Goal: Task Accomplishment & Management: Complete application form

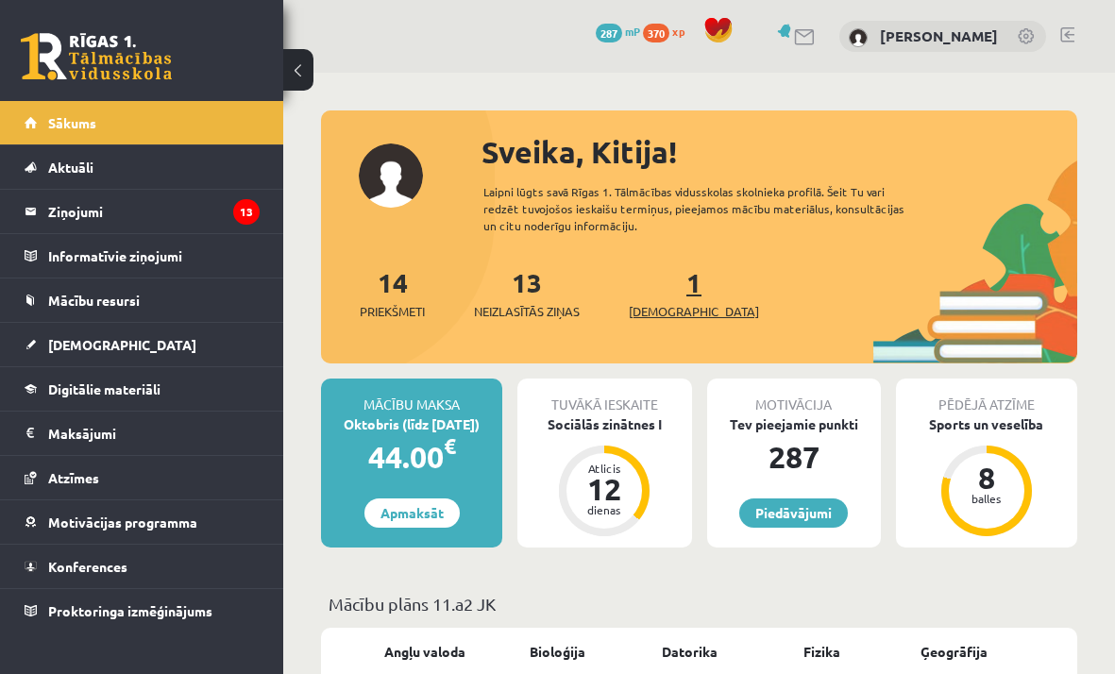
click at [659, 290] on link "1 Ieskaites" at bounding box center [694, 293] width 130 height 56
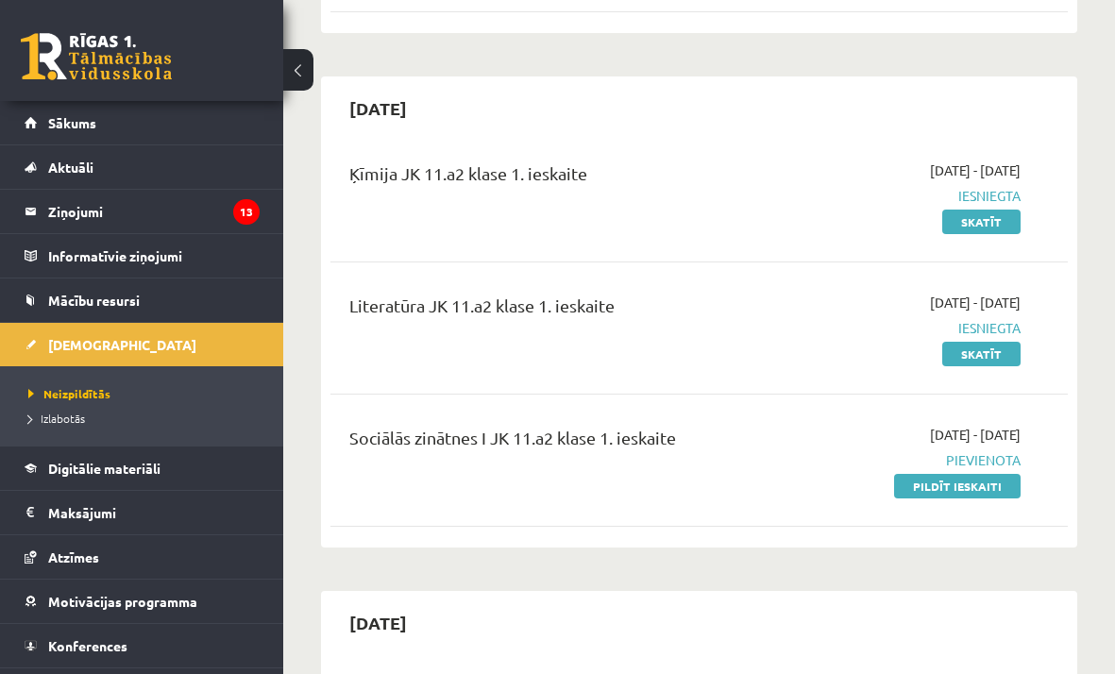
scroll to position [454, 0]
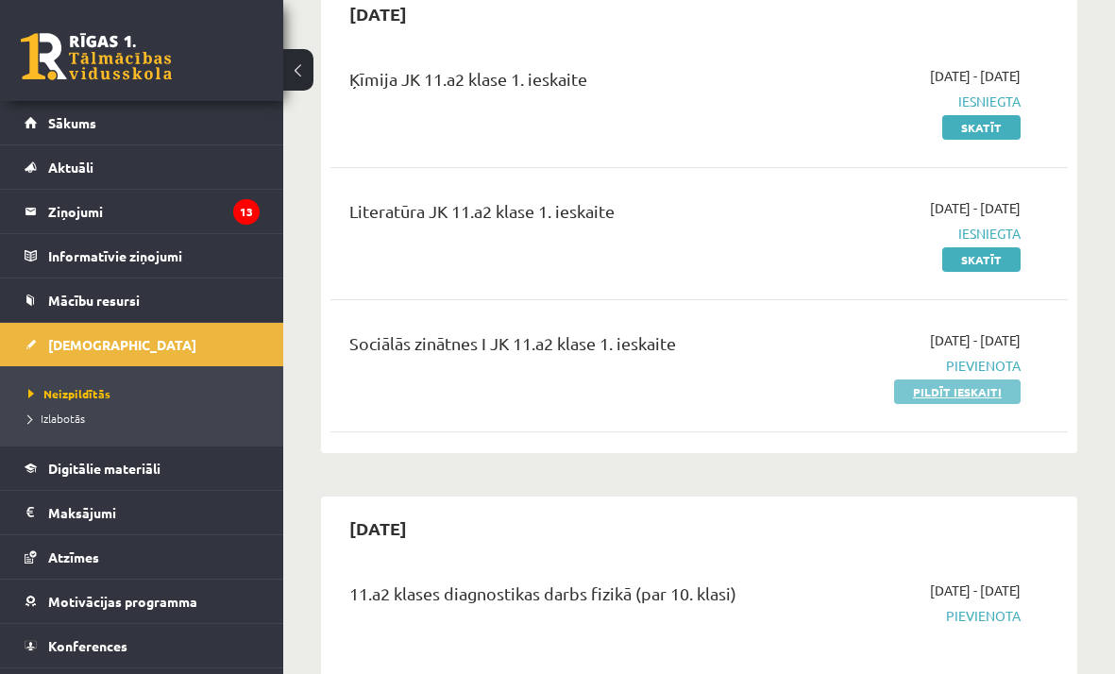
click at [975, 395] on link "Pildīt ieskaiti" at bounding box center [957, 391] width 126 height 25
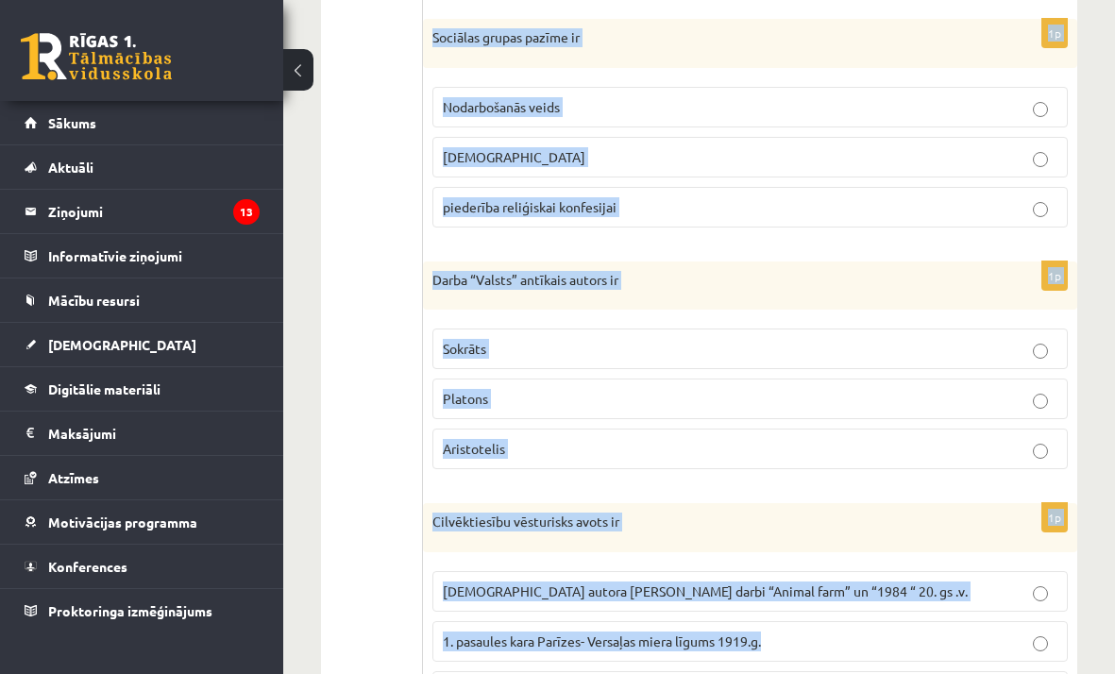
scroll to position [933, 0]
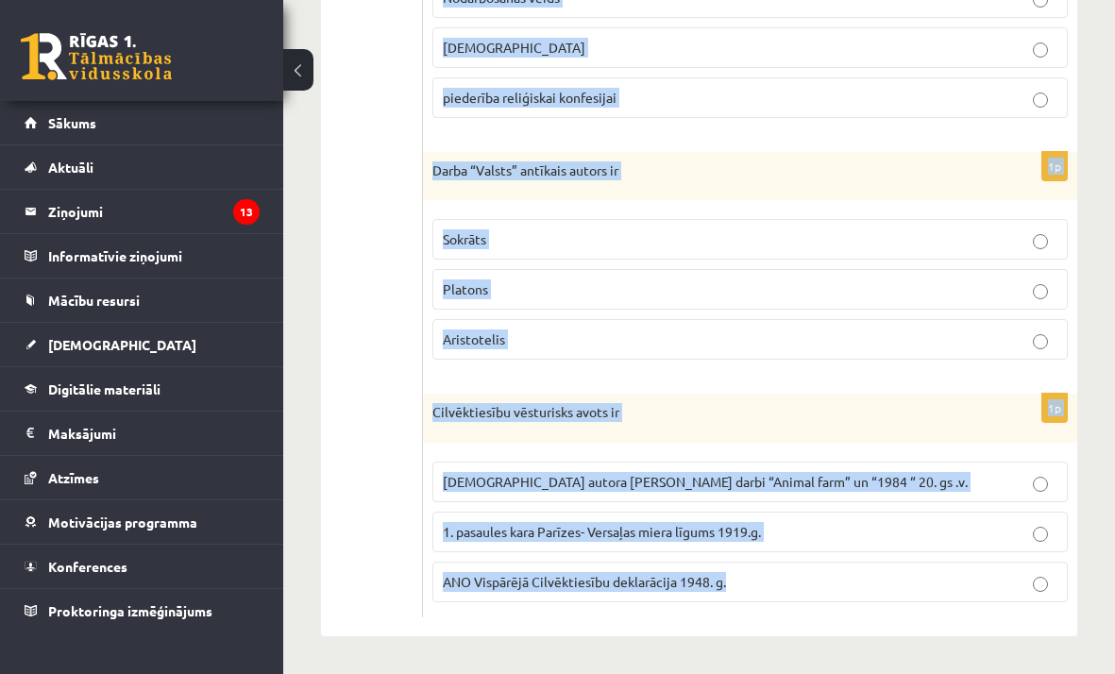
drag, startPoint x: 433, startPoint y: 199, endPoint x: 1035, endPoint y: 691, distance: 777.5
copy form "Darba “Politika” autors ir antīkais domātājs Sokrāts [PERSON_NAME] 1p Sociālas …"
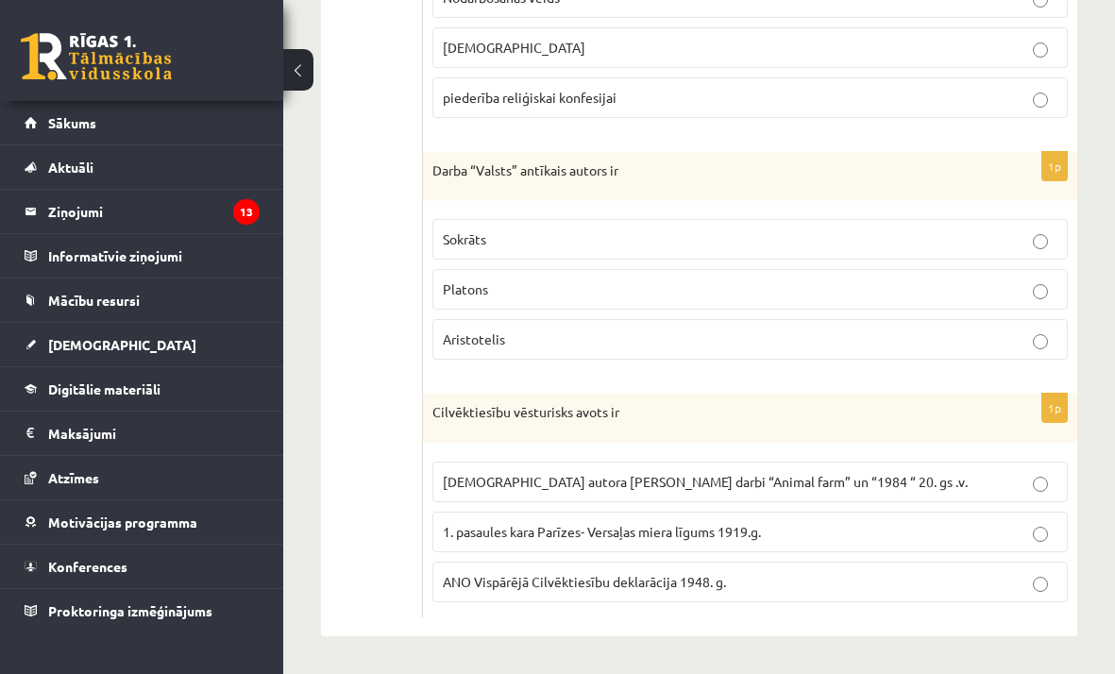
click at [953, 122] on fieldset "Nodarbošanās veids [DEMOGRAPHIC_DATA] piederība reliģiskai [DEMOGRAPHIC_DATA]" at bounding box center [749, 46] width 635 height 156
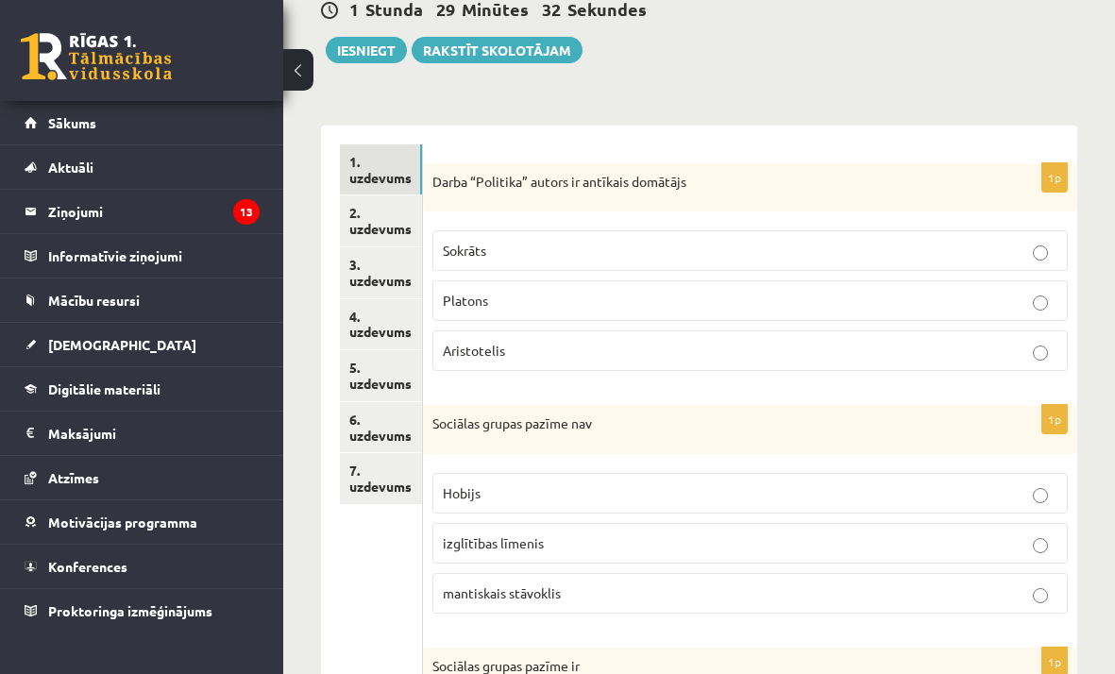
scroll to position [195, 0]
click at [547, 347] on p "Aristotelis" at bounding box center [750, 350] width 614 height 20
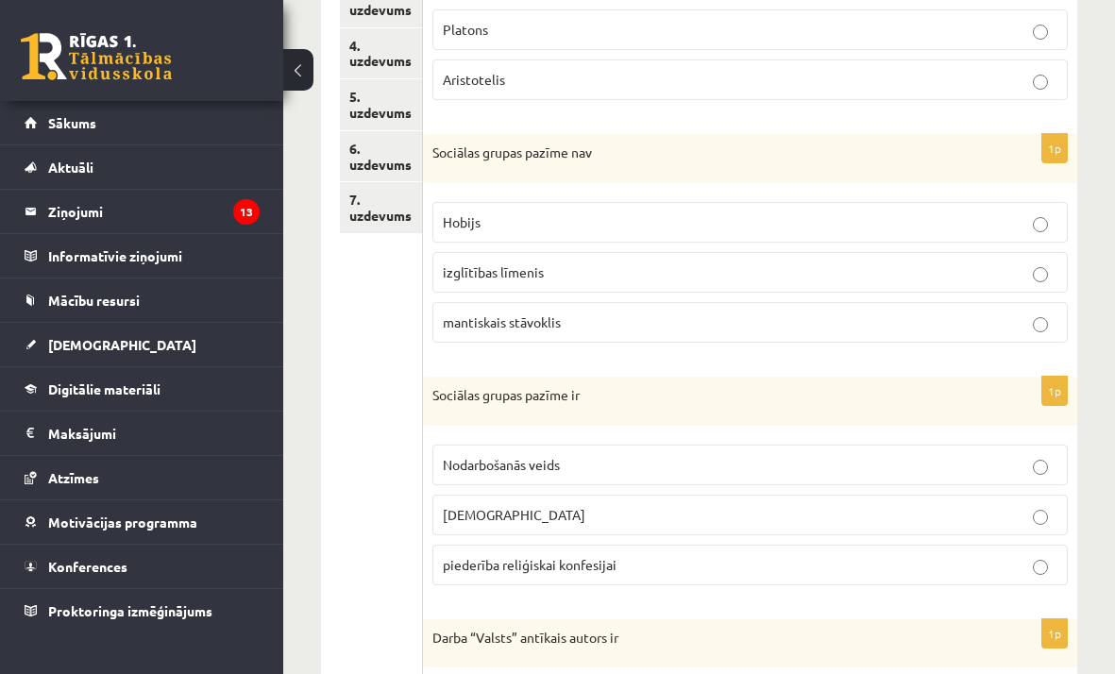
scroll to position [488, 0]
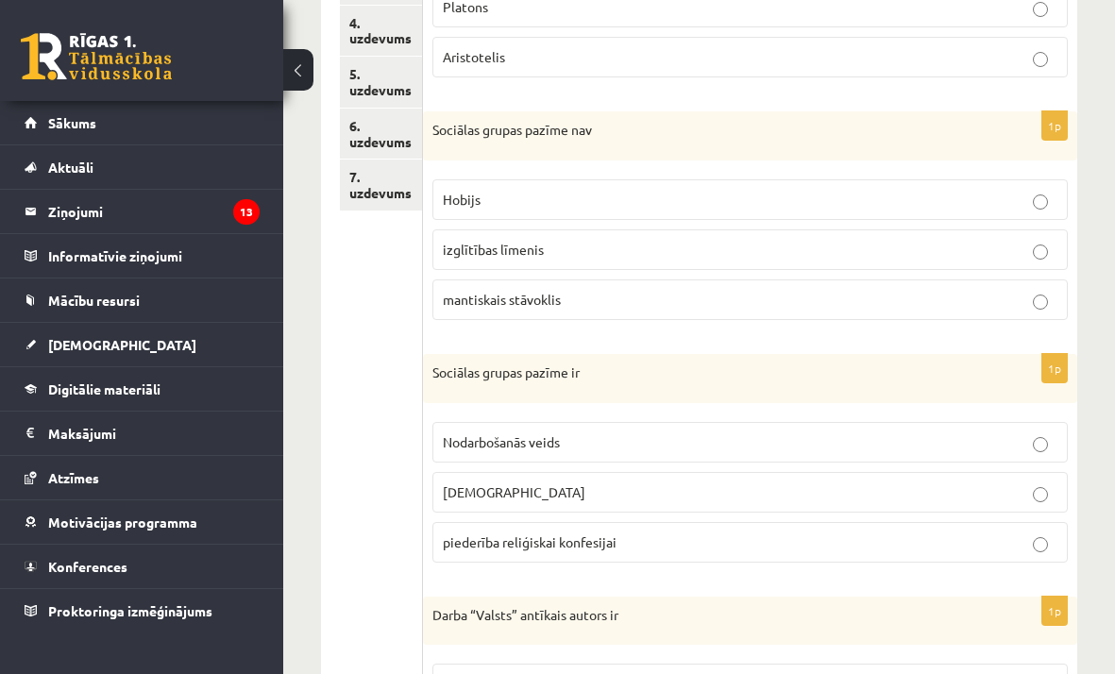
click at [544, 198] on p "Hobijs" at bounding box center [750, 200] width 614 height 20
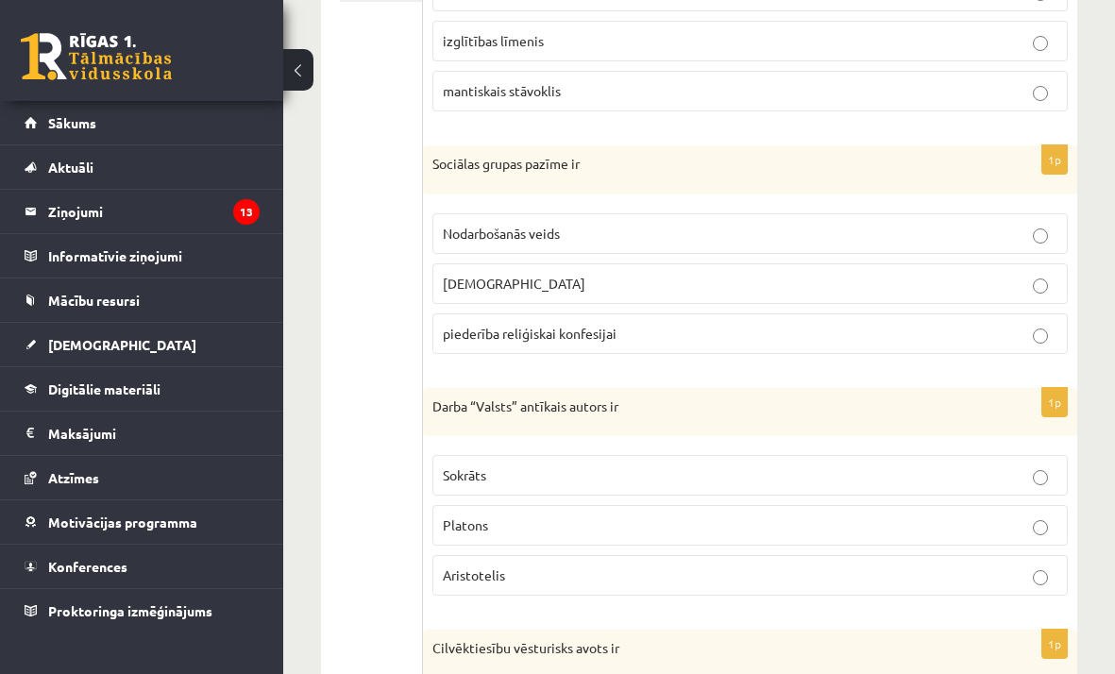
scroll to position [712, 0]
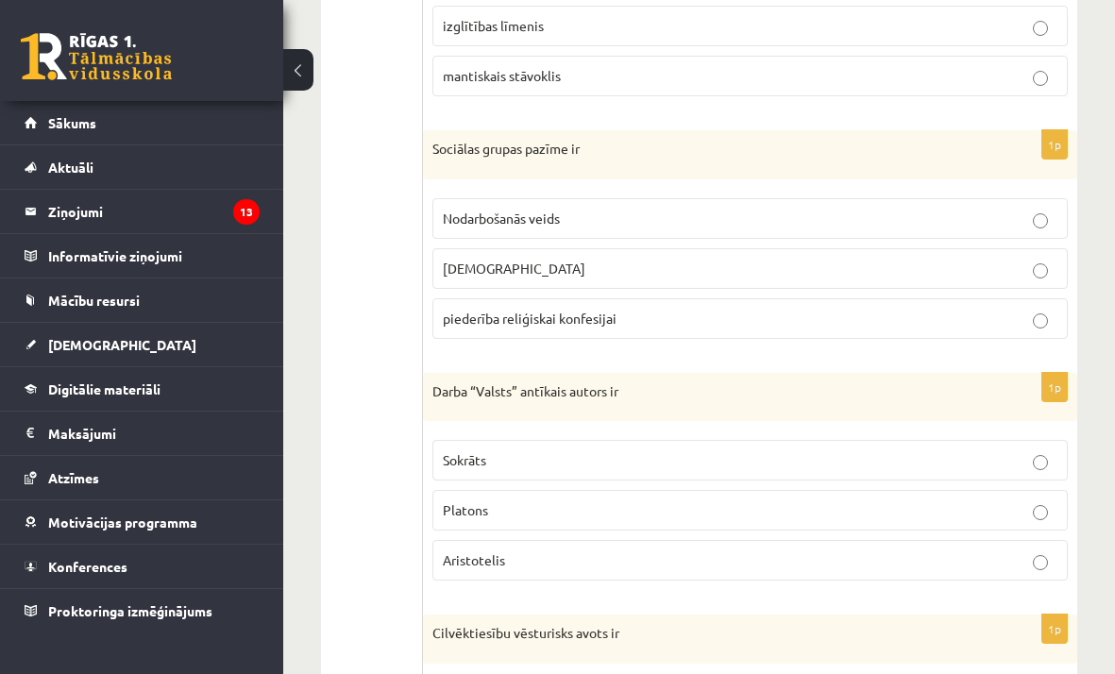
click at [580, 312] on span "piederība reliģiskai konfesijai" at bounding box center [530, 318] width 174 height 17
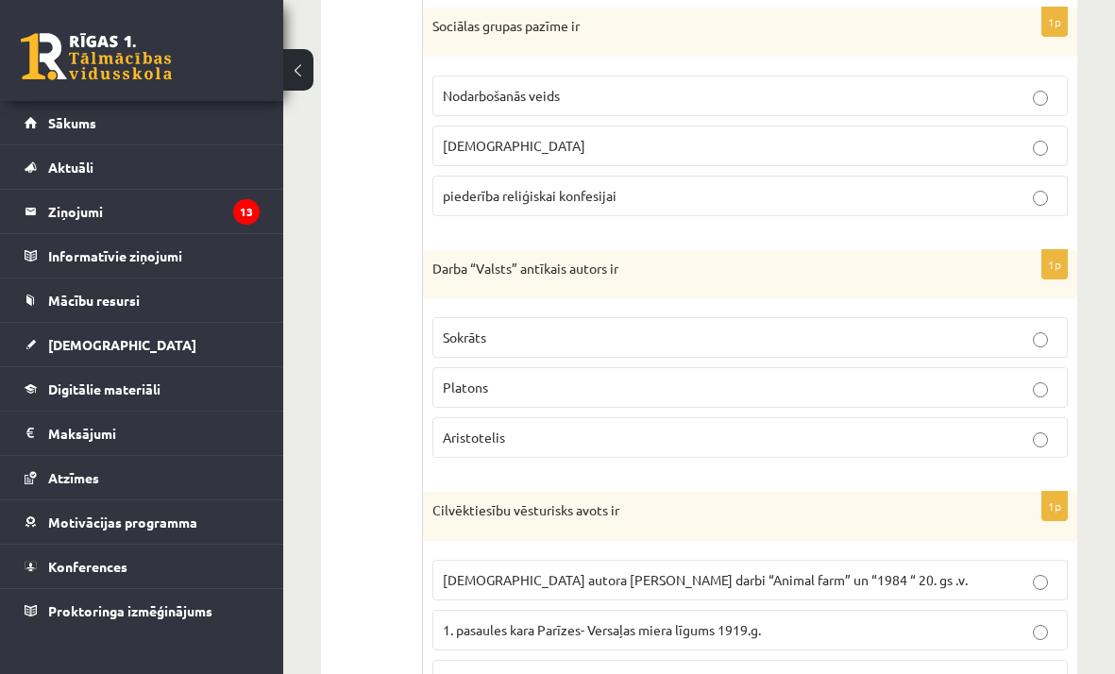
scroll to position [835, 0]
click at [504, 376] on label "Platons" at bounding box center [749, 386] width 635 height 41
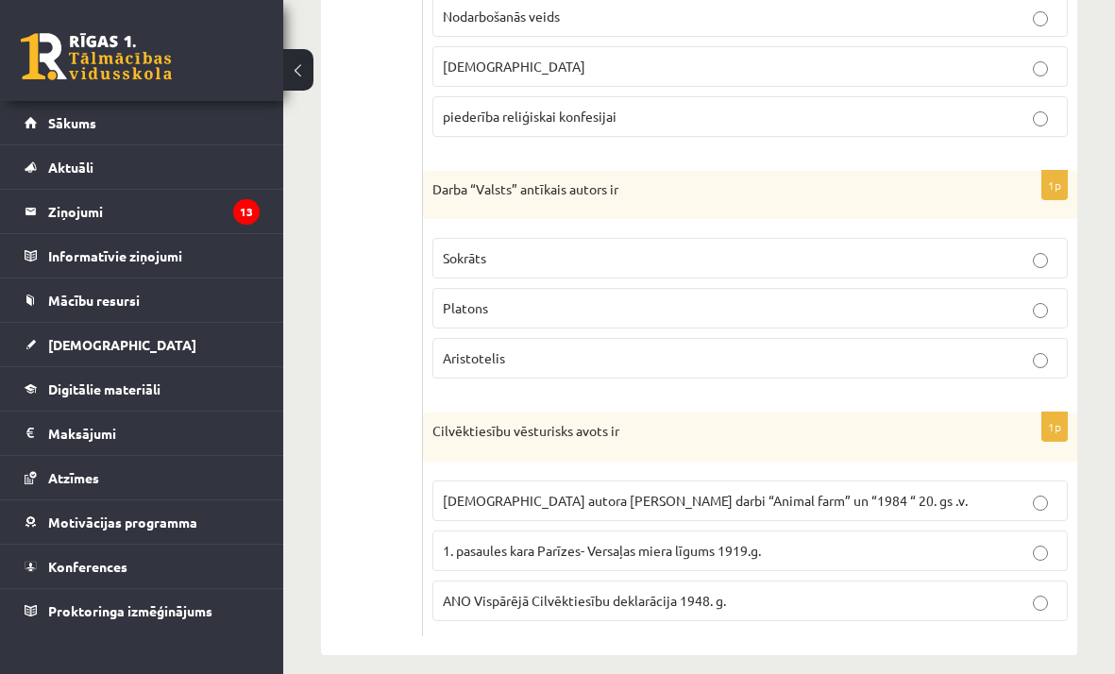
scroll to position [933, 0]
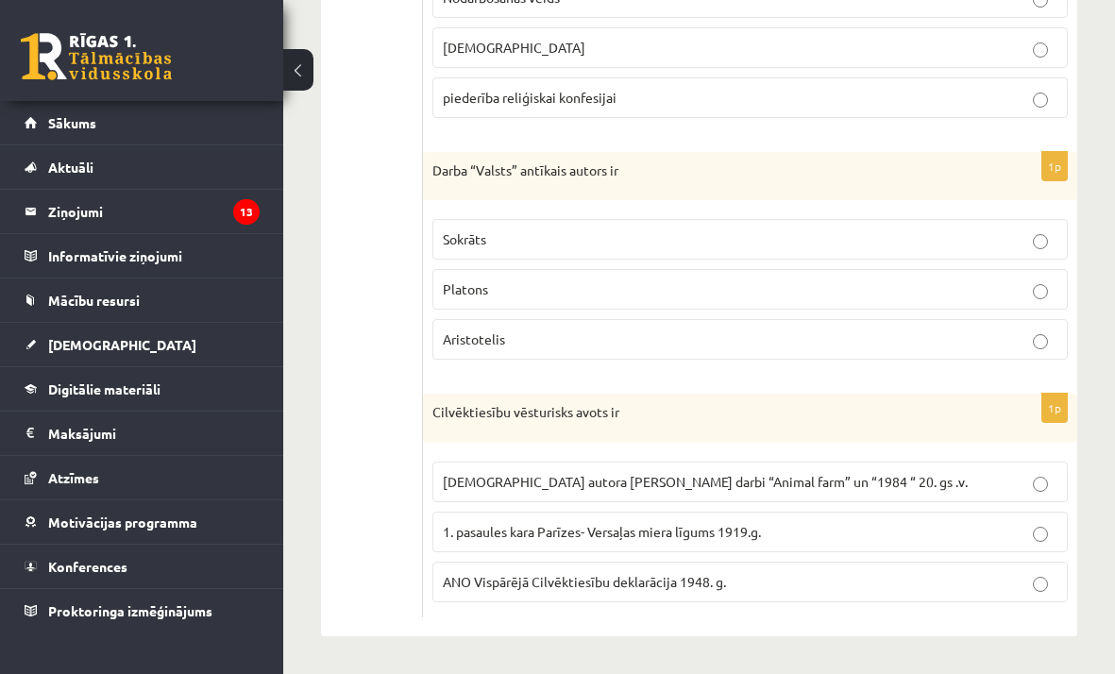
click at [851, 487] on p "Angļu autora George Orwell darbi “Animal farm” un “1984 “ 20. gs .v." at bounding box center [750, 482] width 614 height 20
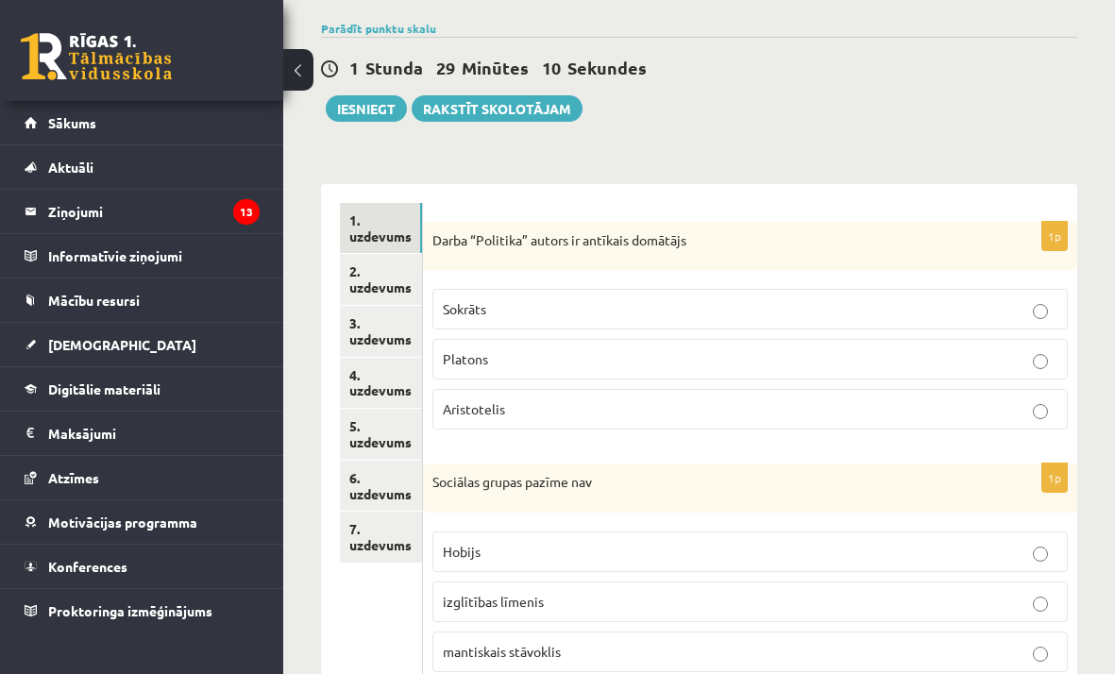
scroll to position [119, 0]
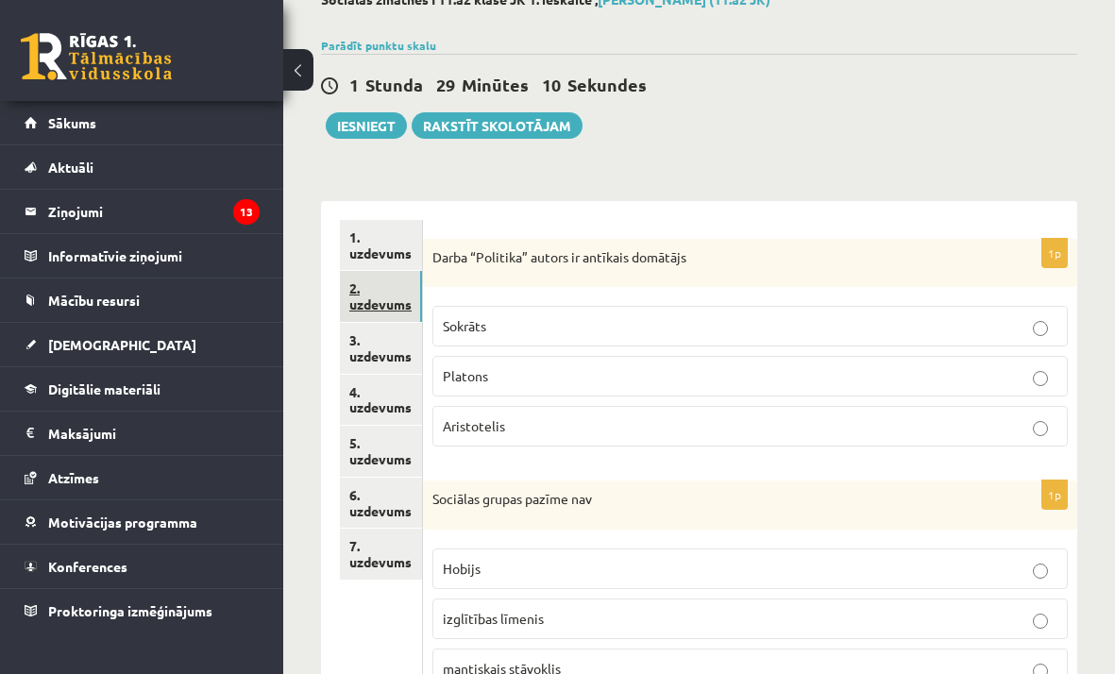
click at [403, 294] on link "2. uzdevums" at bounding box center [381, 296] width 82 height 51
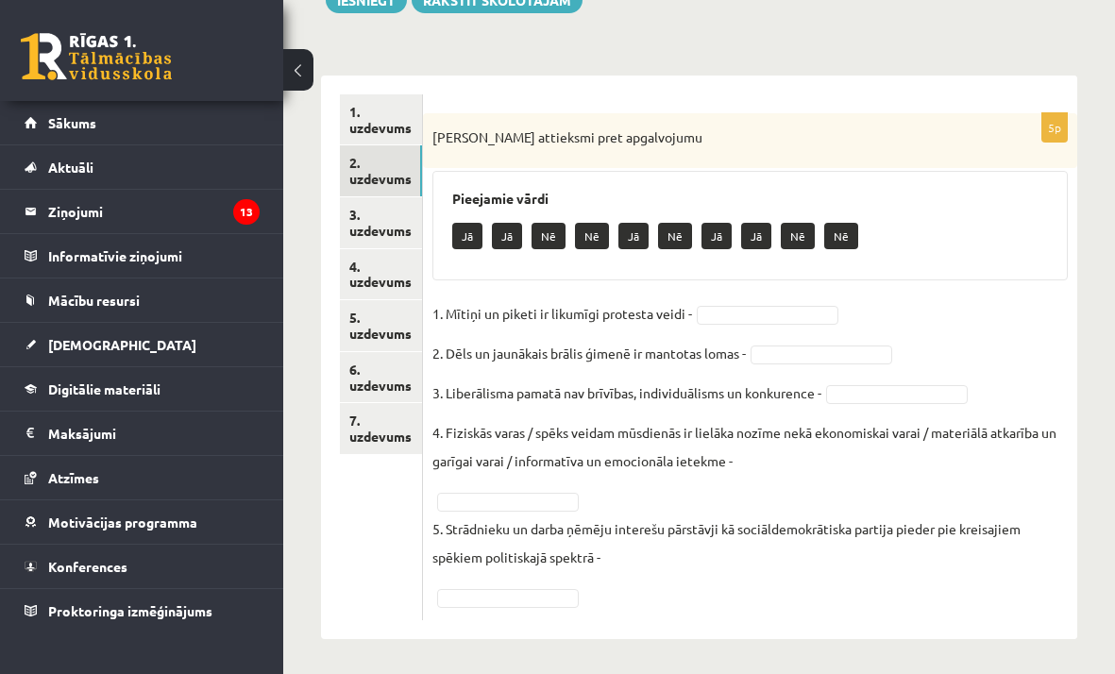
scroll to position [247, 0]
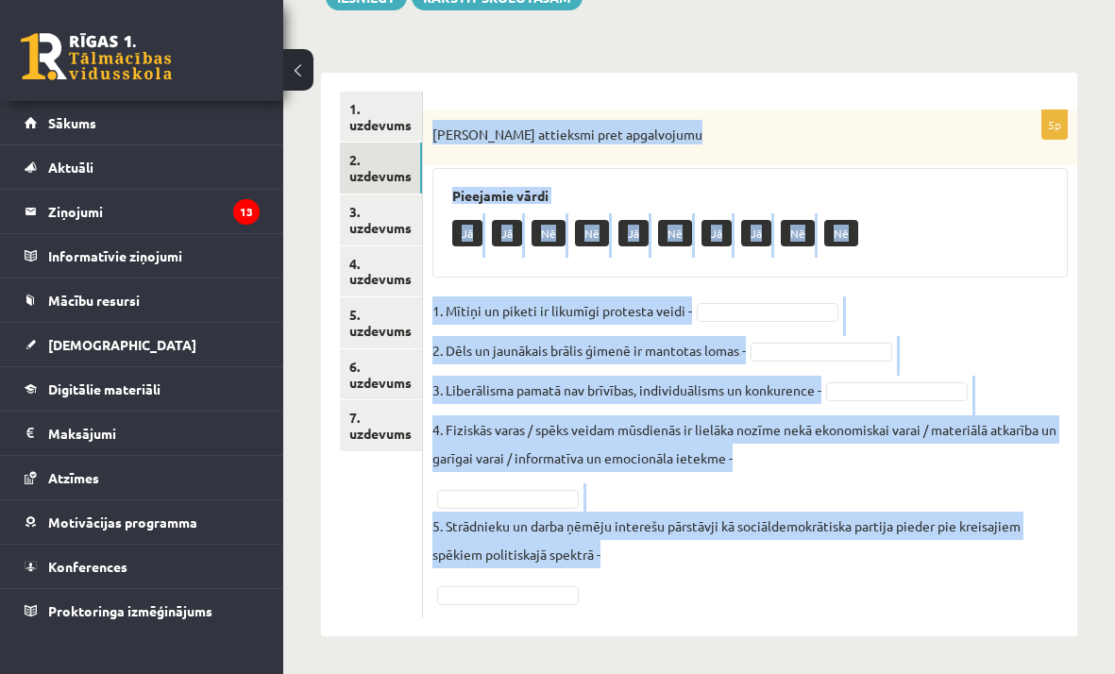
drag, startPoint x: 433, startPoint y: 132, endPoint x: 866, endPoint y: 733, distance: 741.1
click at [866, 427] on html "0 Dāvanas 287 mP 370 xp Kitija Lurina Sākums Aktuāli Kā mācīties eSKOLĀ Kontakt…" at bounding box center [557, 90] width 1115 height 674
copy div "Izsaki attieksmi pret apgalvojumu Pieejamie vārdi Jā Jā Nē Nē Jā Nē Jā Jā Nē Nē…"
drag, startPoint x: 960, startPoint y: 210, endPoint x: 917, endPoint y: 146, distance: 76.7
click at [960, 210] on div "Pieejamie vārdi Jā Jā Nē Nē Jā Nē Jā Jā Nē Nē" at bounding box center [749, 222] width 635 height 109
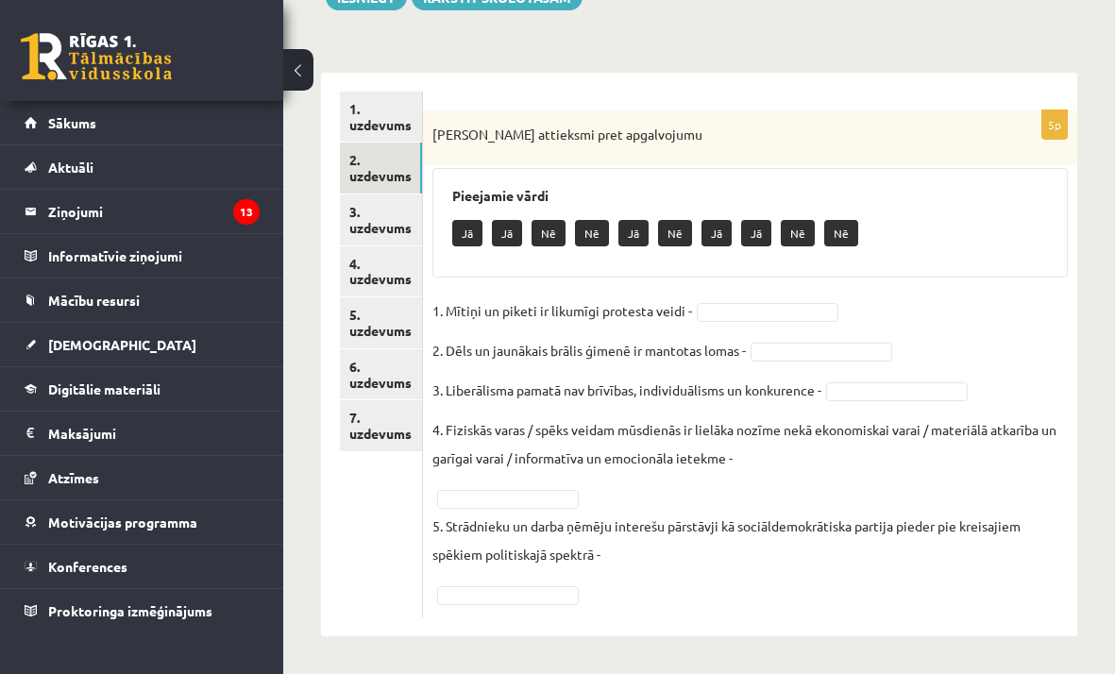
click at [724, 293] on div "5p Izsaki attieksmi pret apgalvojumu Pieejamie vārdi Jā Jā Nē Nē Jā Nē Jā Jā Nē…" at bounding box center [750, 363] width 654 height 507
click at [728, 297] on fieldset "1. Mītiņi un piketi ir likumīgi protesta veidi - 2. Dēls un jaunākais brālis ģi…" at bounding box center [749, 451] width 635 height 311
click at [528, 582] on fieldset "1. Mītiņi un piketi ir likumīgi protesta veidi - Jā ** 2. Dēls un jaunākais brā…" at bounding box center [749, 451] width 635 height 311
click at [535, 583] on fieldset "1. Mītiņi un piketi ir likumīgi protesta veidi - Jā ** 2. Dēls un jaunākais brā…" at bounding box center [749, 451] width 635 height 311
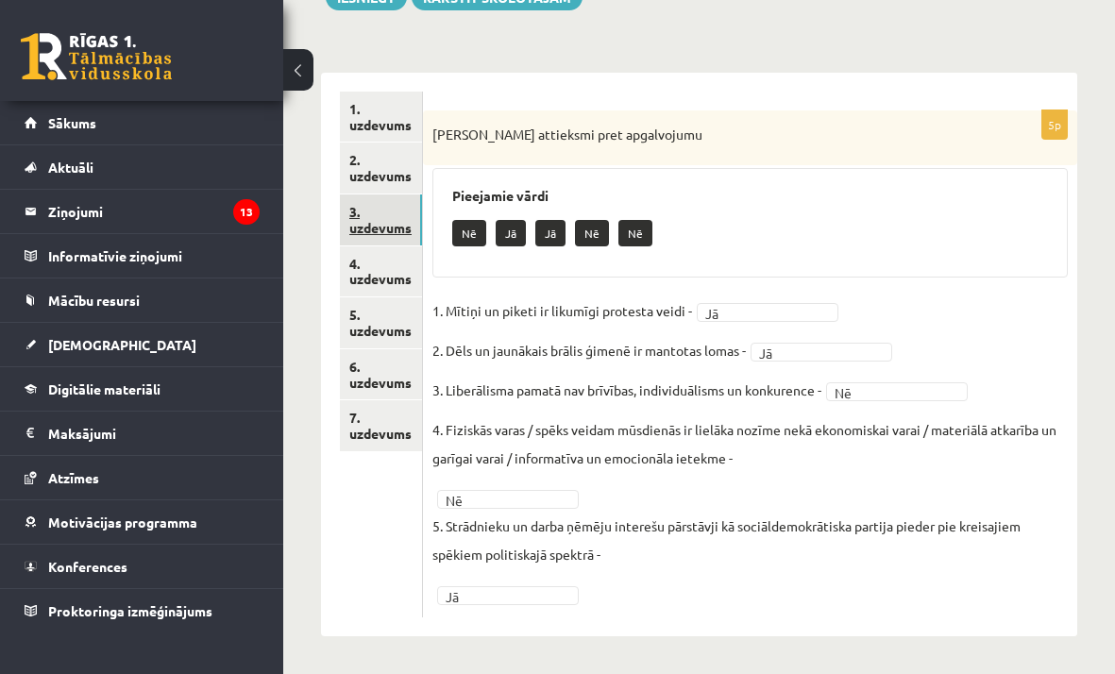
click at [393, 236] on link "3. uzdevums" at bounding box center [381, 219] width 82 height 51
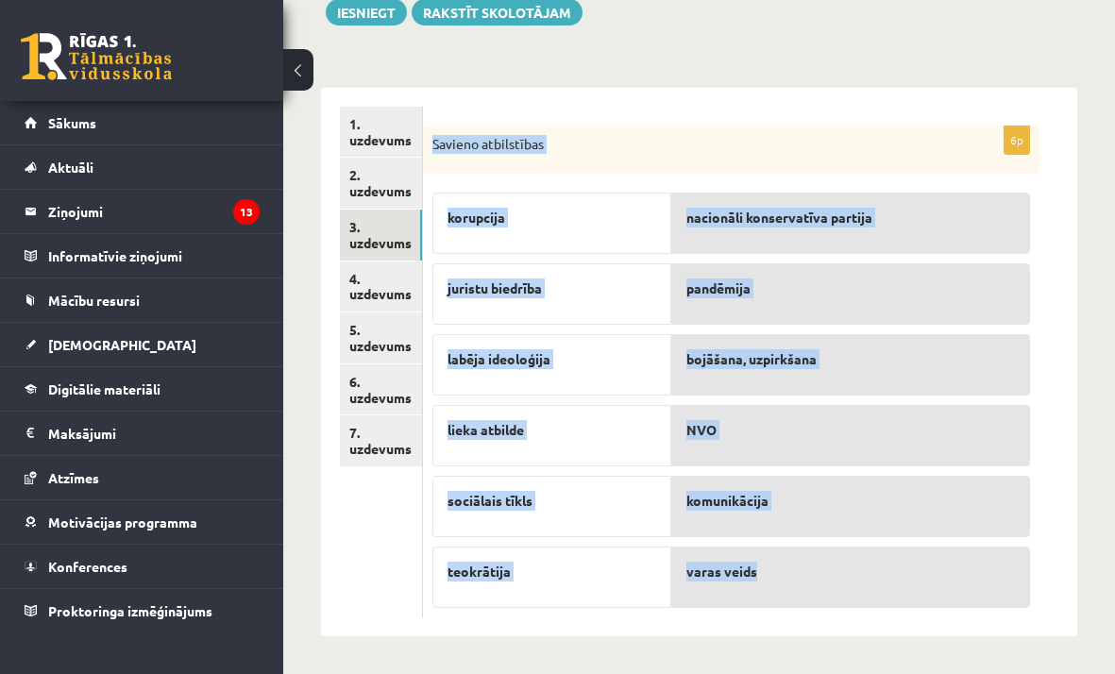
drag, startPoint x: 429, startPoint y: 142, endPoint x: 981, endPoint y: 607, distance: 721.4
click at [981, 607] on div "6p Savieno atbilstības korupcija juristu biedrība labēja ideoloģija lieka atbil…" at bounding box center [731, 372] width 616 height 493
copy div "Savieno atbilstības korupcija juristu biedrība labēja ideoloģija lieka atbilde …"
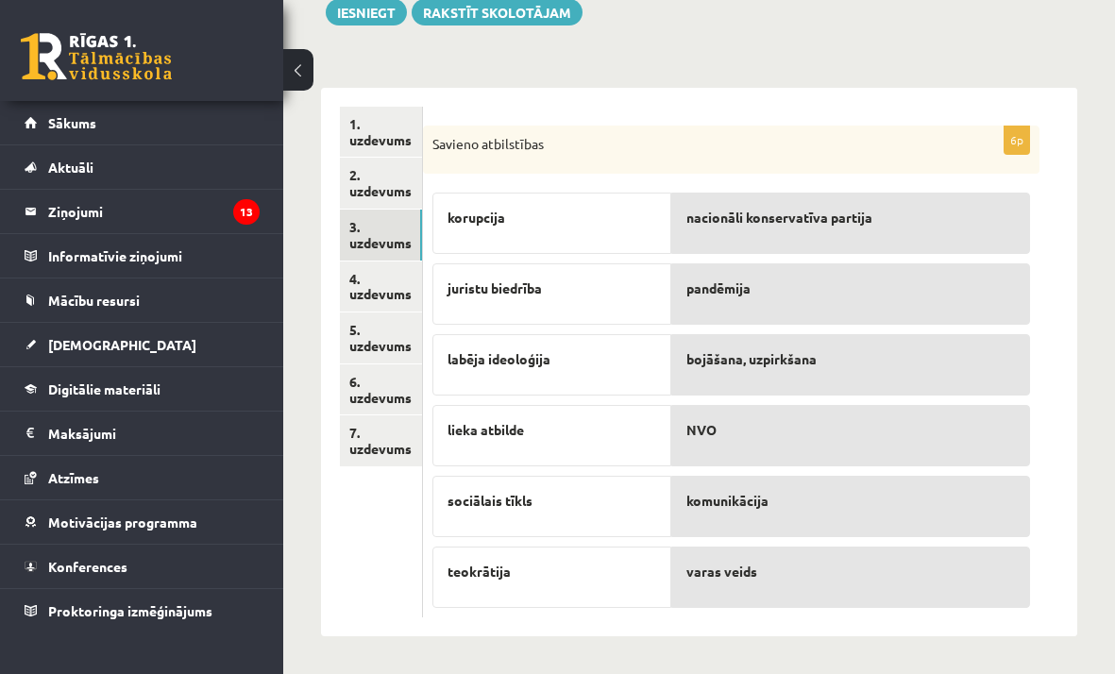
click at [854, 119] on form "6p Savieno atbilstības korupcija juristu biedrība labēja ideoloģija lieka atbil…" at bounding box center [750, 363] width 616 height 512
drag, startPoint x: 799, startPoint y: 368, endPoint x: 851, endPoint y: 1, distance: 371.0
drag, startPoint x: 806, startPoint y: 426, endPoint x: 833, endPoint y: 3, distance: 423.7
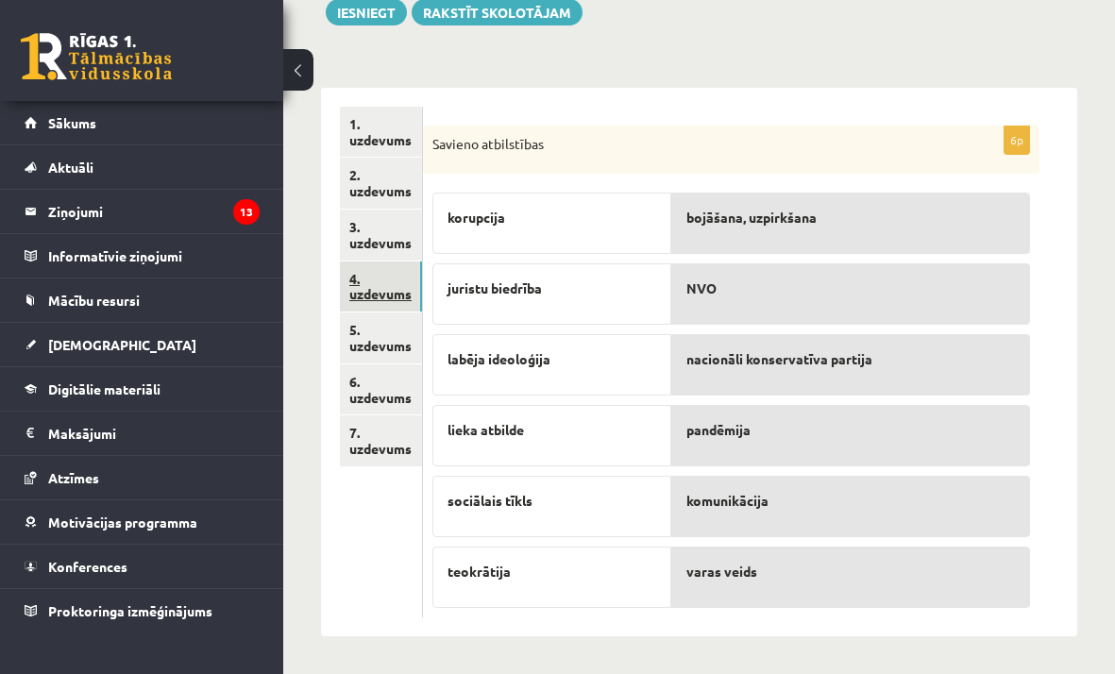
click at [379, 286] on link "4. uzdevums" at bounding box center [381, 286] width 82 height 51
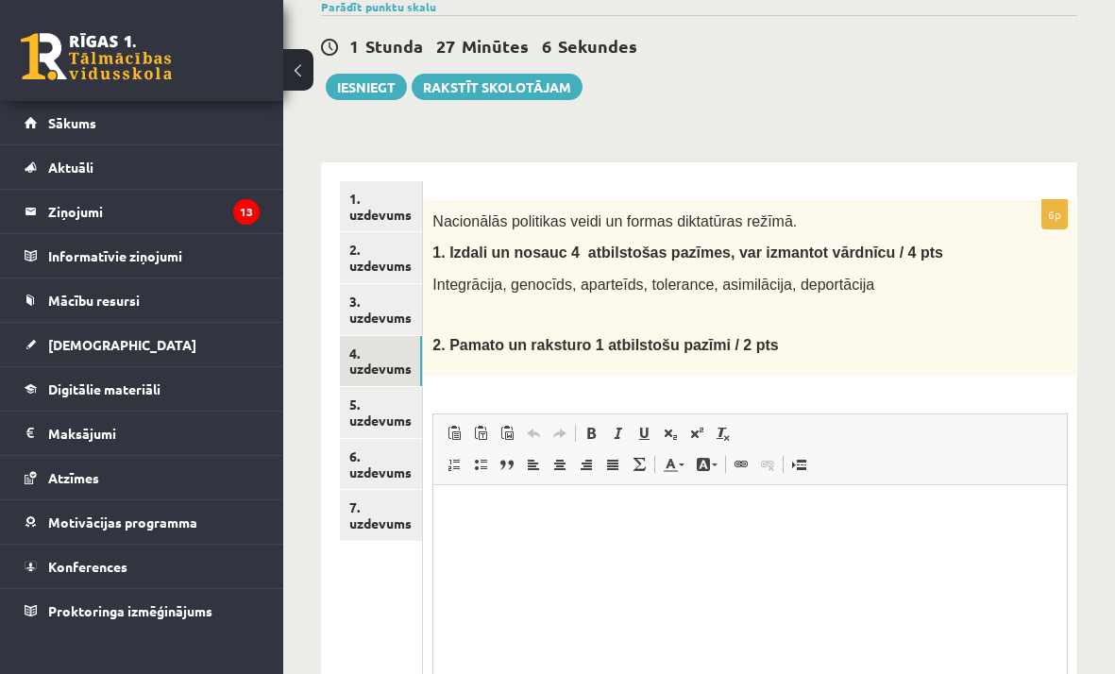
scroll to position [0, 0]
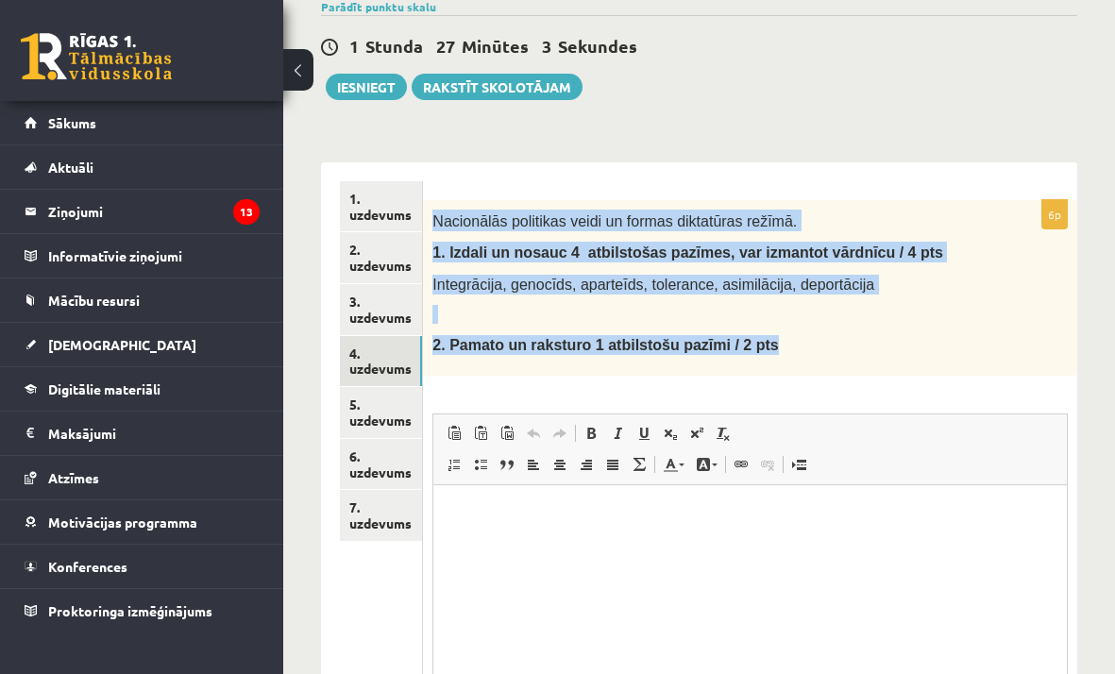
drag, startPoint x: 432, startPoint y: 216, endPoint x: 887, endPoint y: 358, distance: 476.5
click at [887, 358] on div "Nacionālās politikas veidi un formas diktatūras režīmā. 1. I zdali un nosauc 4 …" at bounding box center [750, 288] width 654 height 176
copy div "Nacionālās politikas veidi un formas diktatūras režīmā. 1. I zdali un nosauc 4 …"
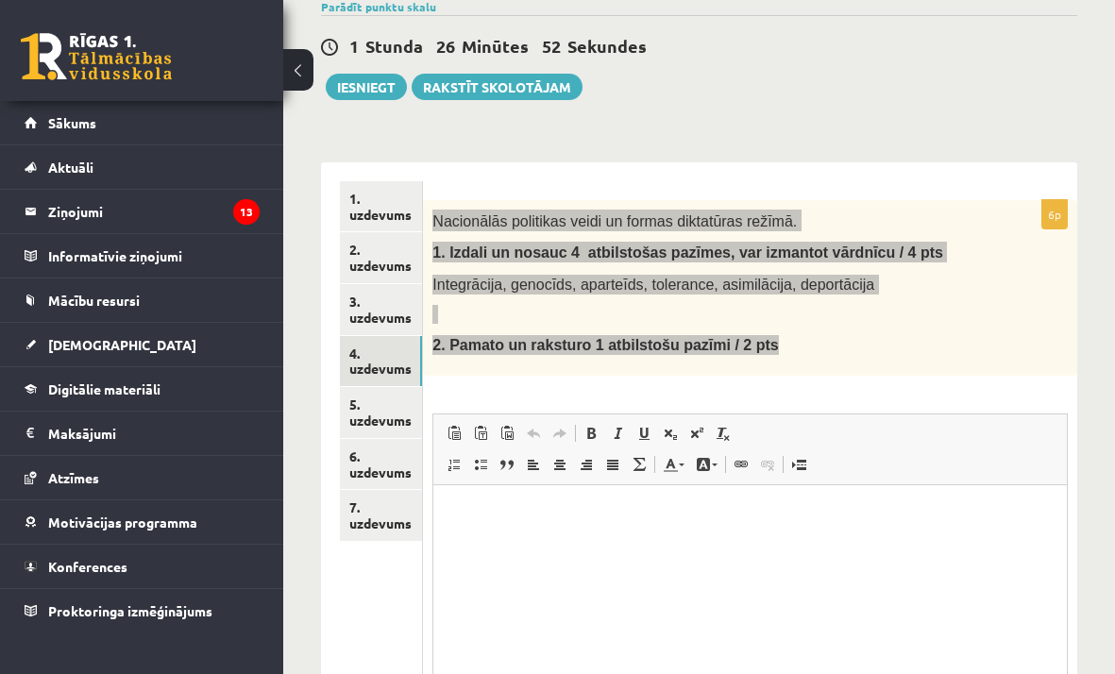
click at [893, 542] on html at bounding box center [749, 513] width 633 height 58
click at [496, 498] on html at bounding box center [749, 513] width 633 height 58
click at [574, 531] on html at bounding box center [749, 513] width 633 height 58
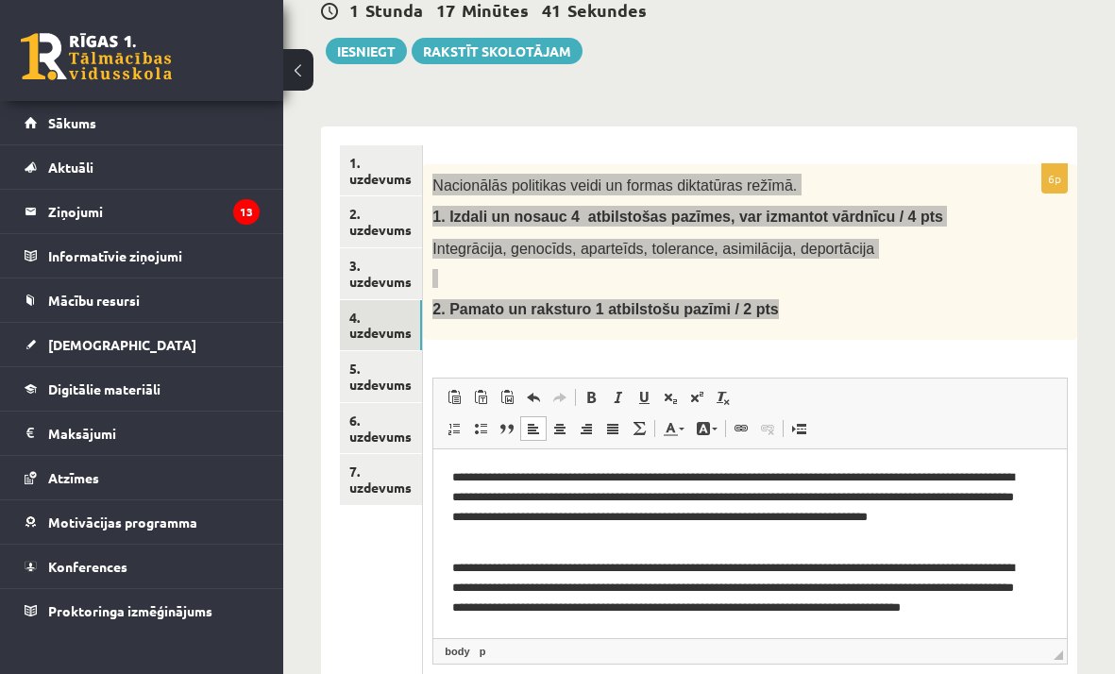
scroll to position [194, 0]
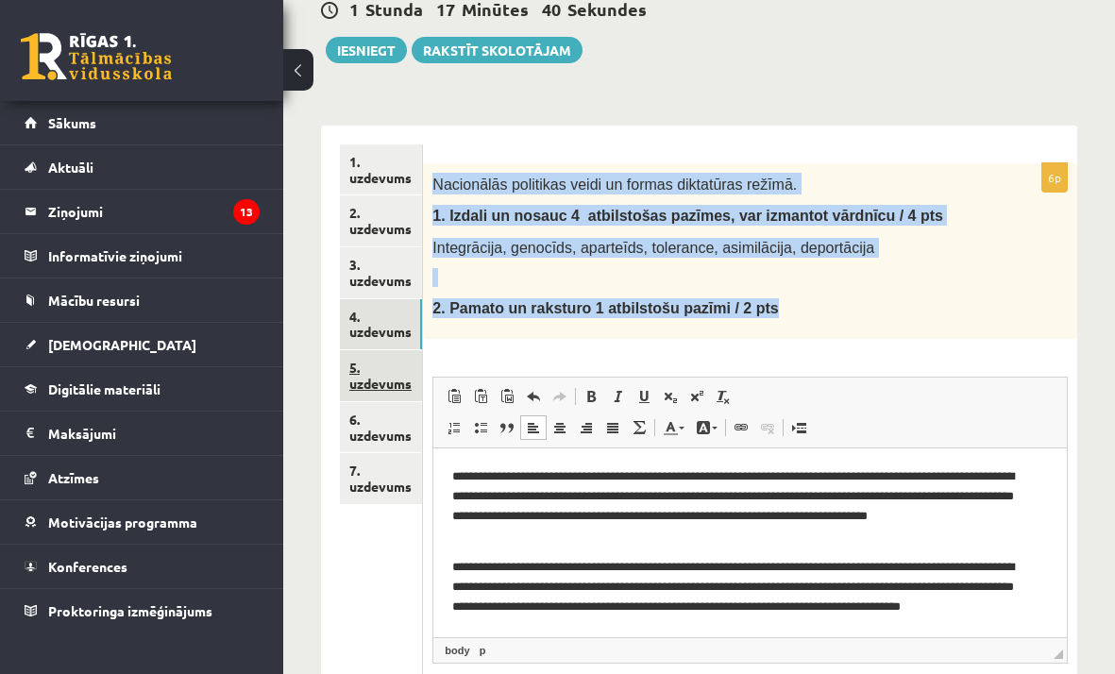
click at [371, 385] on link "5. uzdevums" at bounding box center [381, 375] width 82 height 51
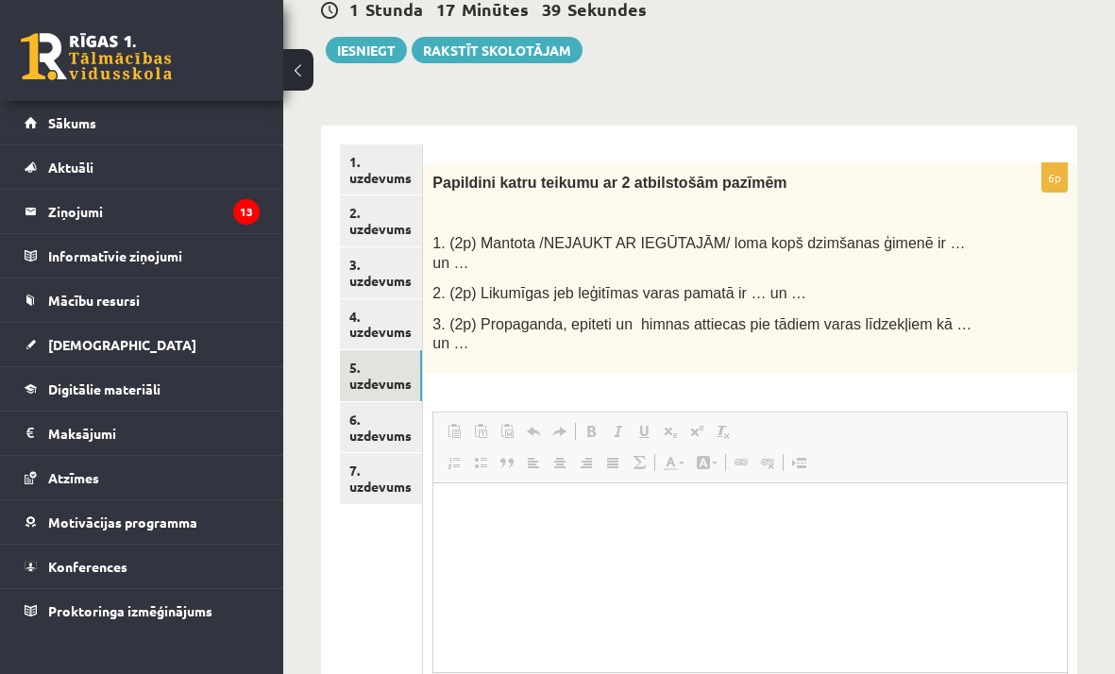
scroll to position [0, 0]
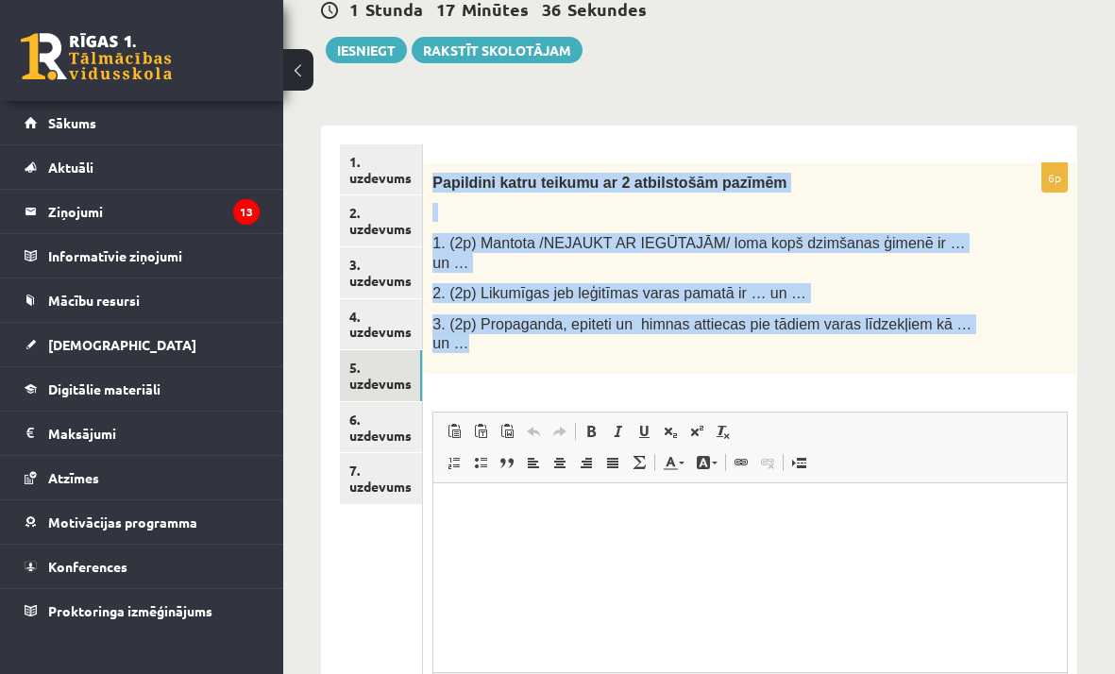
drag, startPoint x: 428, startPoint y: 182, endPoint x: 885, endPoint y: 372, distance: 495.5
click at [885, 372] on div "Papildini katru teikumu ar 2 atbilstošām pazīmēm 1. (2p) Mantota /NEJAUKT AR IE…" at bounding box center [750, 268] width 654 height 210
copy div "Papildini katru teikumu ar 2 atbilstošām pazīmēm 1. (2p) Mantota /NEJAUKT AR IE…"
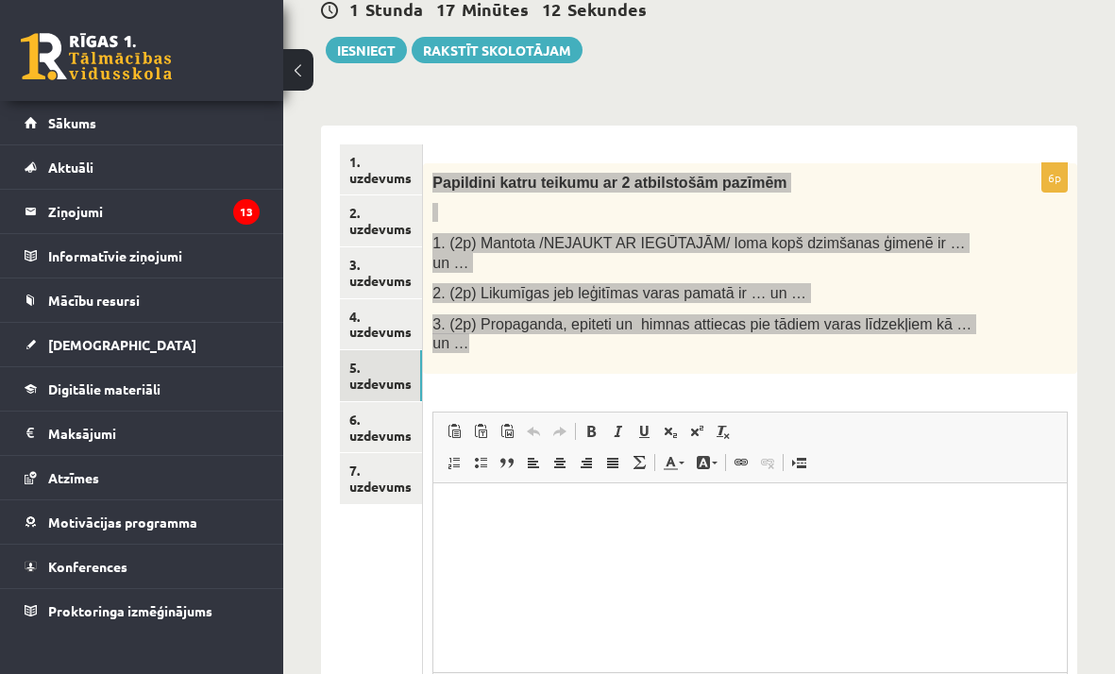
drag, startPoint x: 503, startPoint y: 547, endPoint x: 503, endPoint y: 533, distance: 14.2
click at [503, 540] on html at bounding box center [749, 511] width 633 height 58
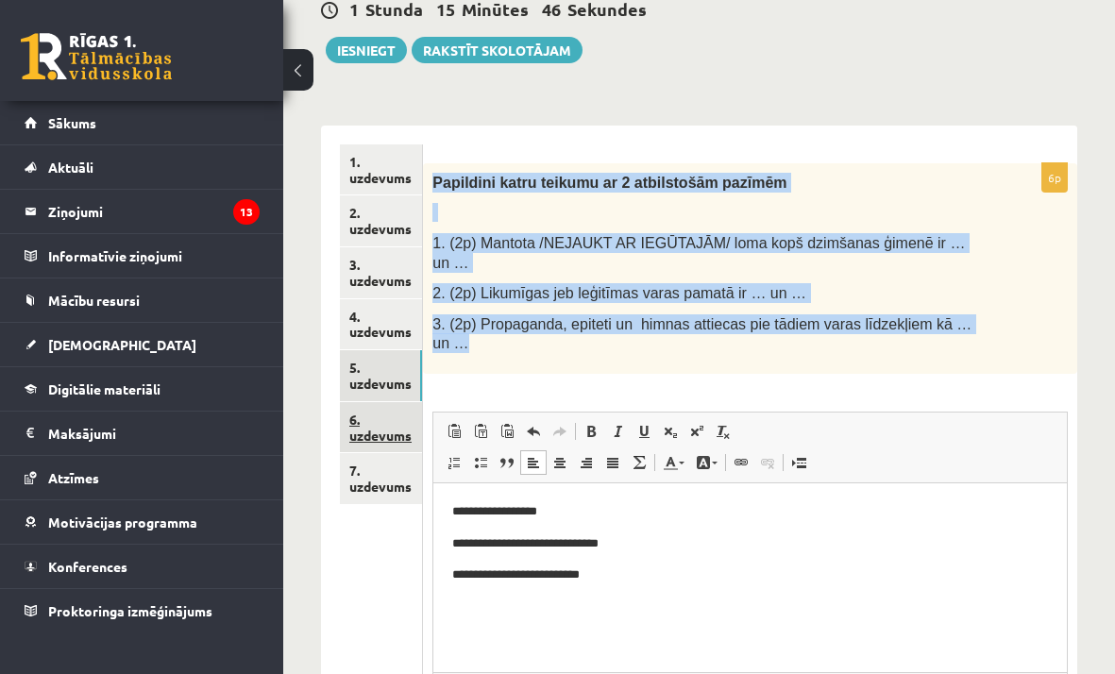
click at [378, 435] on link "6. uzdevums" at bounding box center [381, 427] width 82 height 51
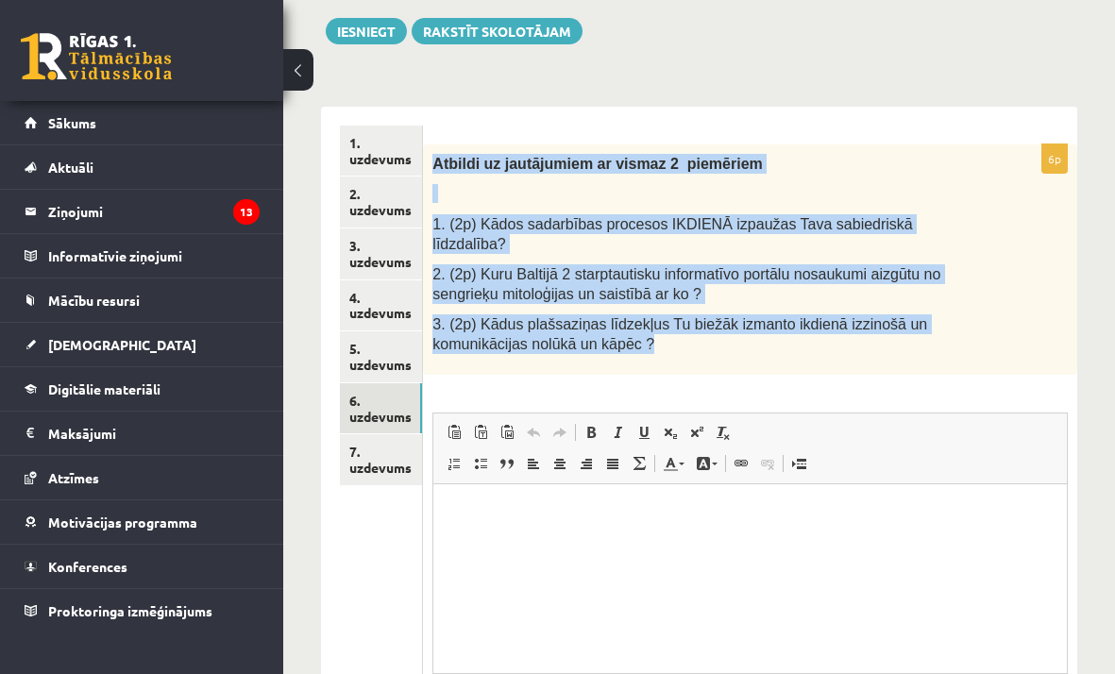
drag, startPoint x: 436, startPoint y: 162, endPoint x: 767, endPoint y: 365, distance: 388.5
click at [780, 365] on div "Atbildi uz jautājumiem ar vismaz 2 piemēriem 1. (2p) Kādos sadarbības procesos …" at bounding box center [750, 259] width 654 height 230
copy div "Atbildi uz jautājumiem ar vismaz 2 piemēriem 1. (2p) Kādos sadarbības procesos …"
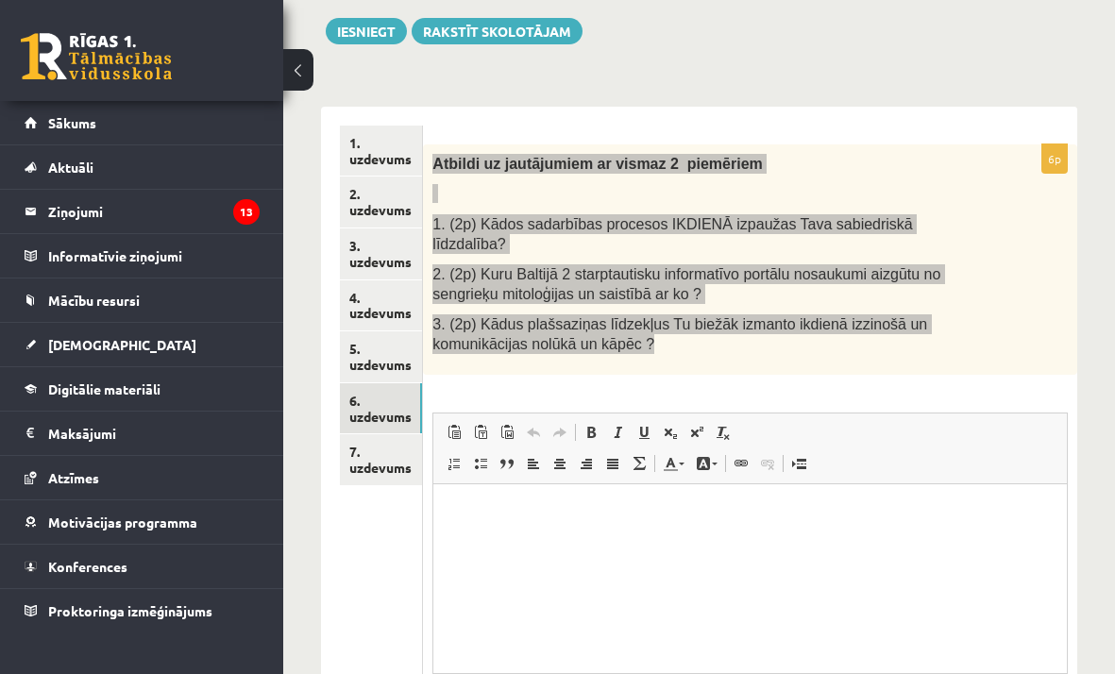
click at [491, 516] on p "Визуальный текстовый редактор, wiswyg-editor-user-answer-47433750205280" at bounding box center [750, 512] width 596 height 20
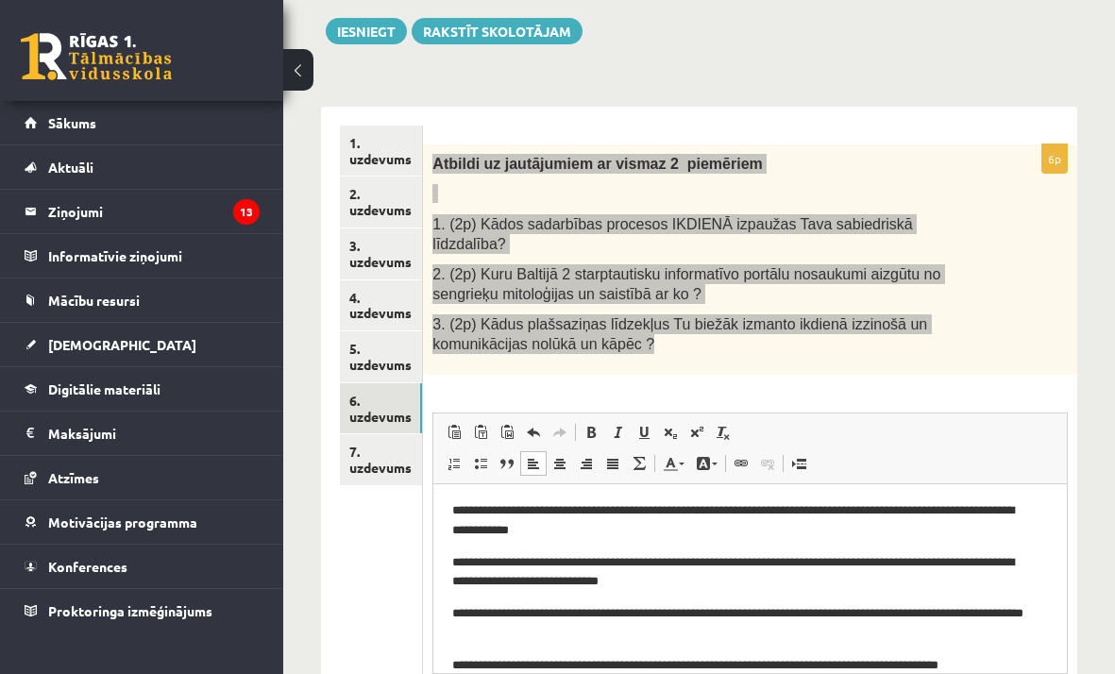
scroll to position [104, 0]
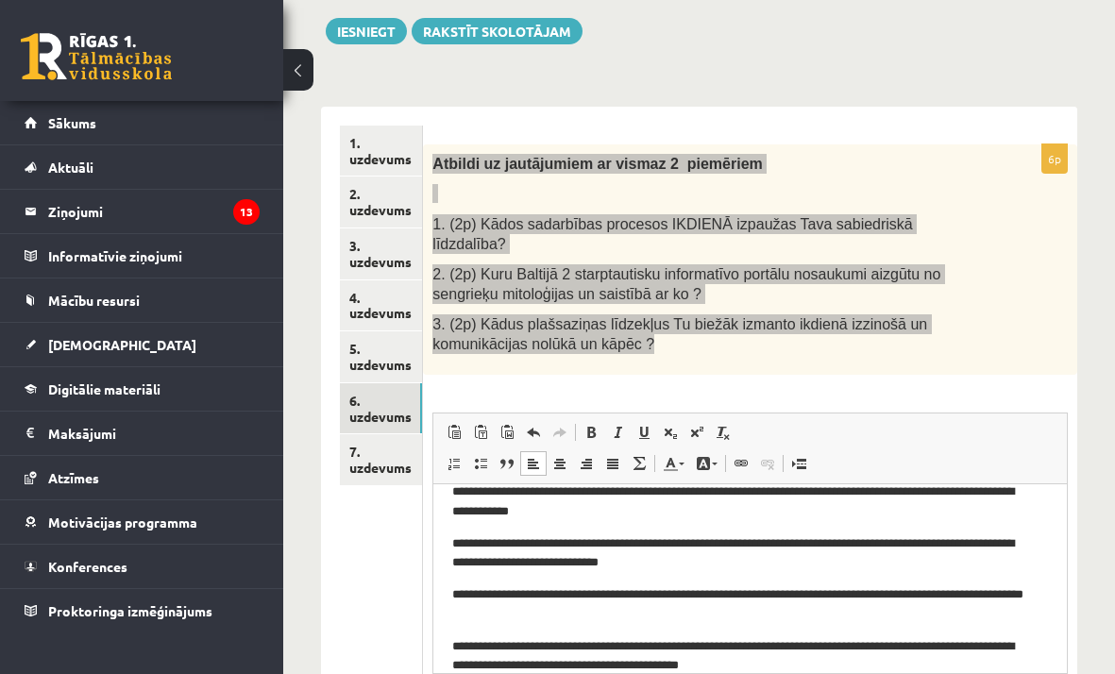
click at [722, 638] on p "**********" at bounding box center [742, 656] width 580 height 40
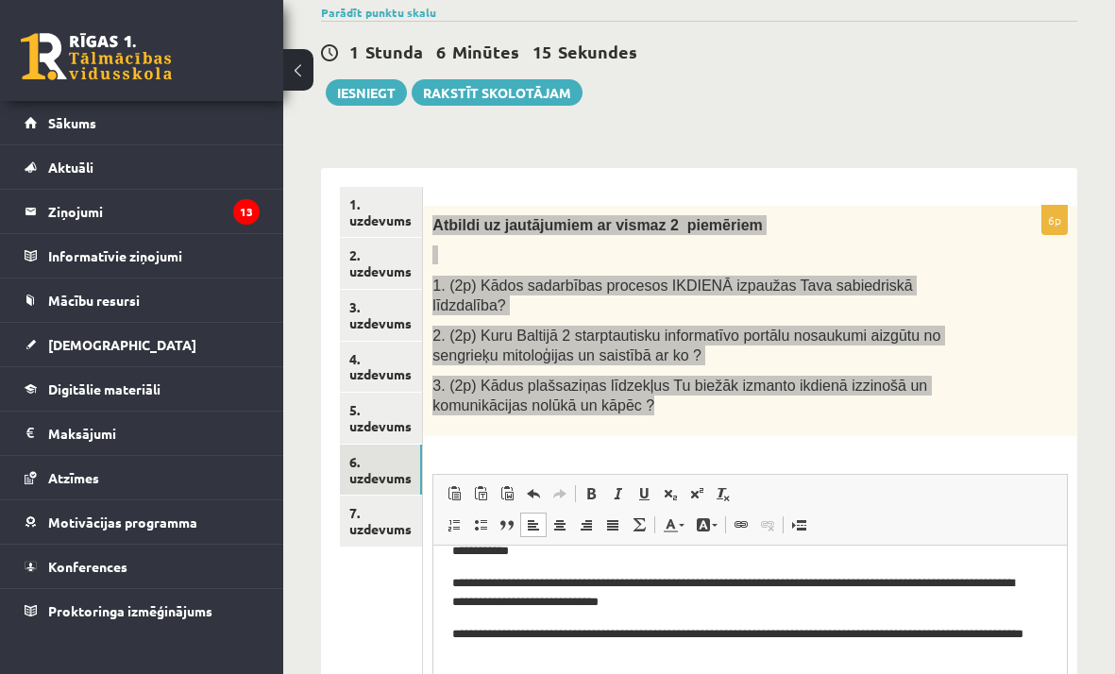
scroll to position [402, 0]
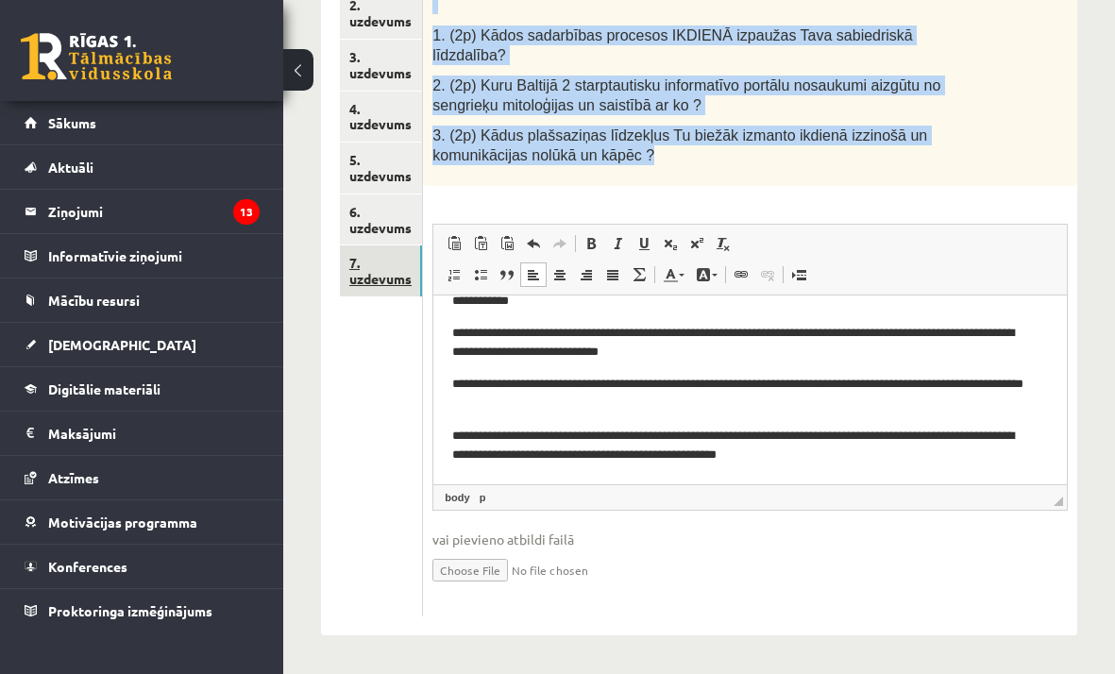
click at [384, 280] on link "7. uzdevums" at bounding box center [381, 270] width 82 height 51
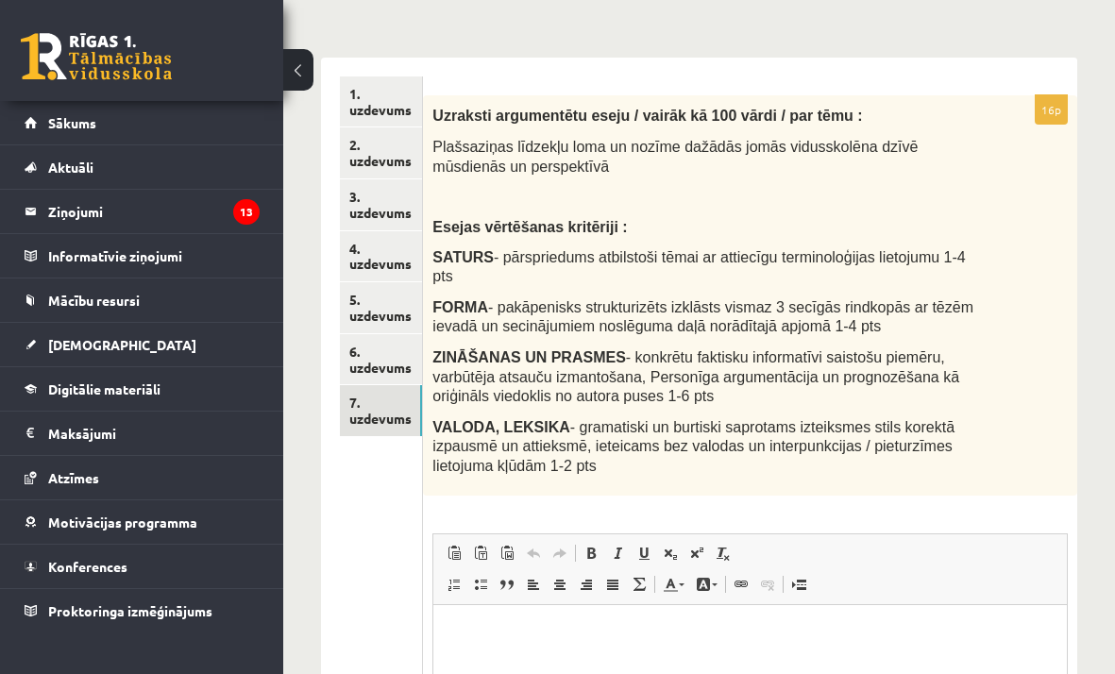
scroll to position [271, 0]
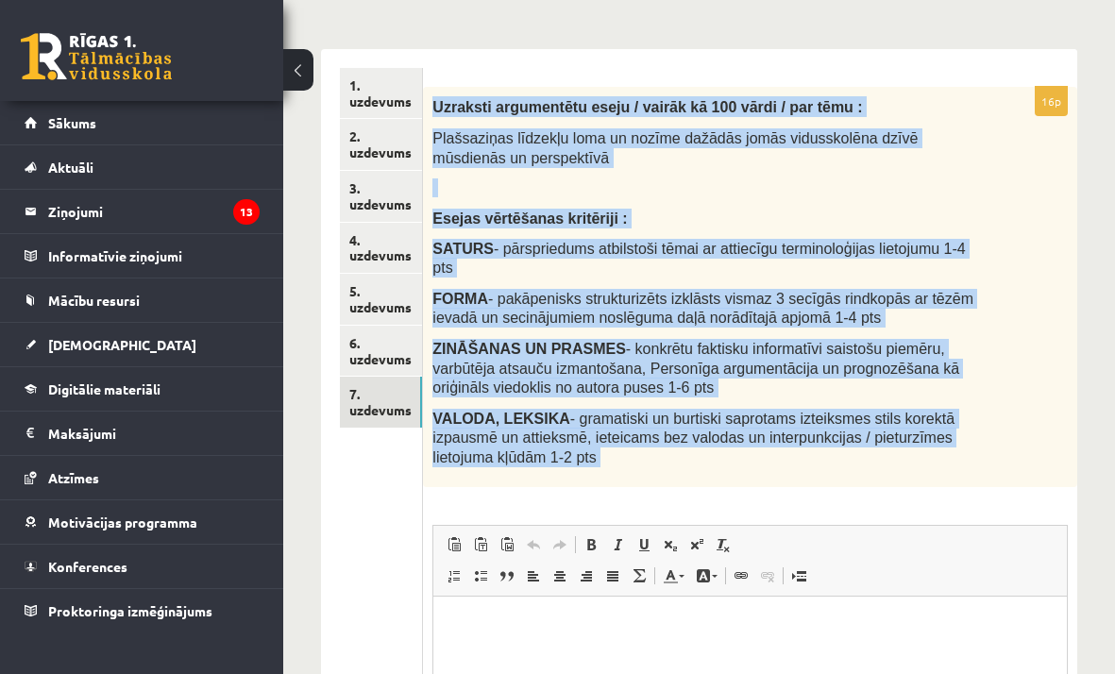
drag, startPoint x: 429, startPoint y: 100, endPoint x: 720, endPoint y: 482, distance: 480.3
click at [726, 491] on div "16p Uzraksti argumentētu eseju / vairāk kā 100 vārdi / par tēmu : Plašsaziņas l…" at bounding box center [750, 502] width 654 height 831
copy div "Uzraksti argumentētu eseju / vairāk kā 100 vārdi / par tēmu : Plašsaziņas līdze…"
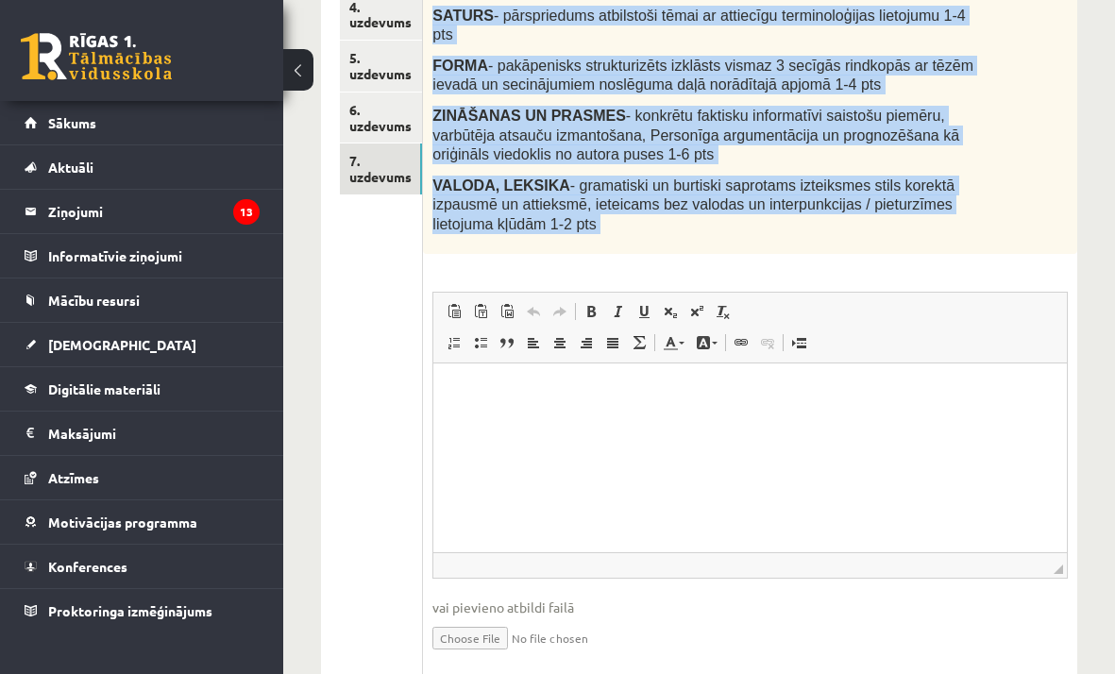
scroll to position [572, 0]
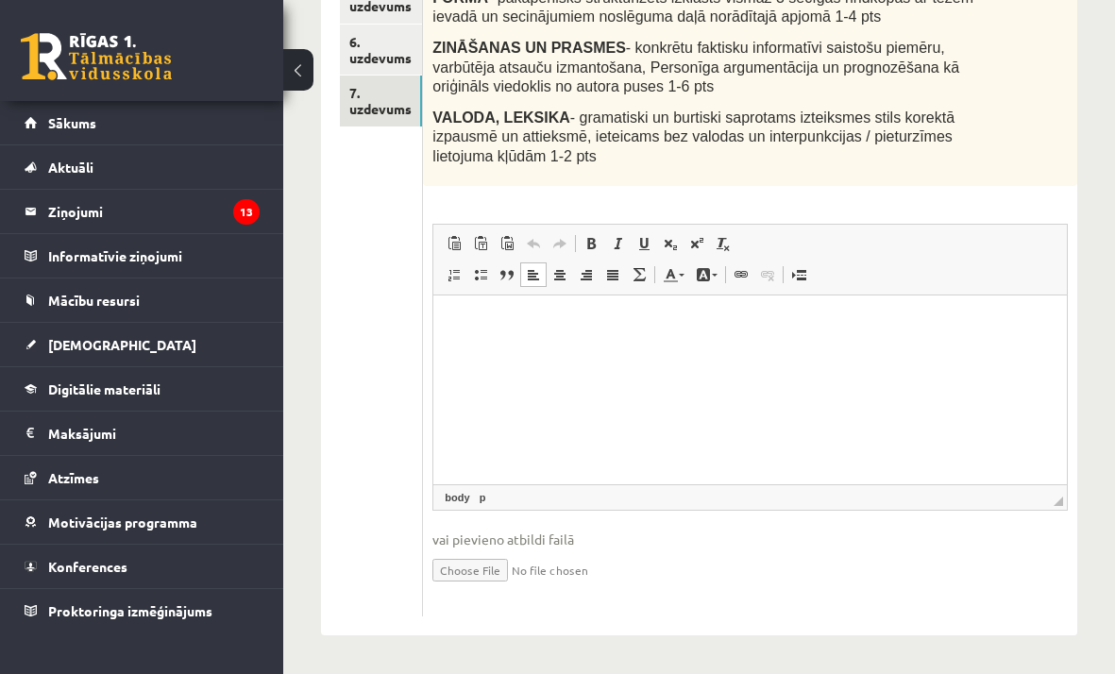
click at [576, 336] on html at bounding box center [749, 323] width 633 height 58
click at [485, 329] on span "Вставить" at bounding box center [485, 331] width 15 height 15
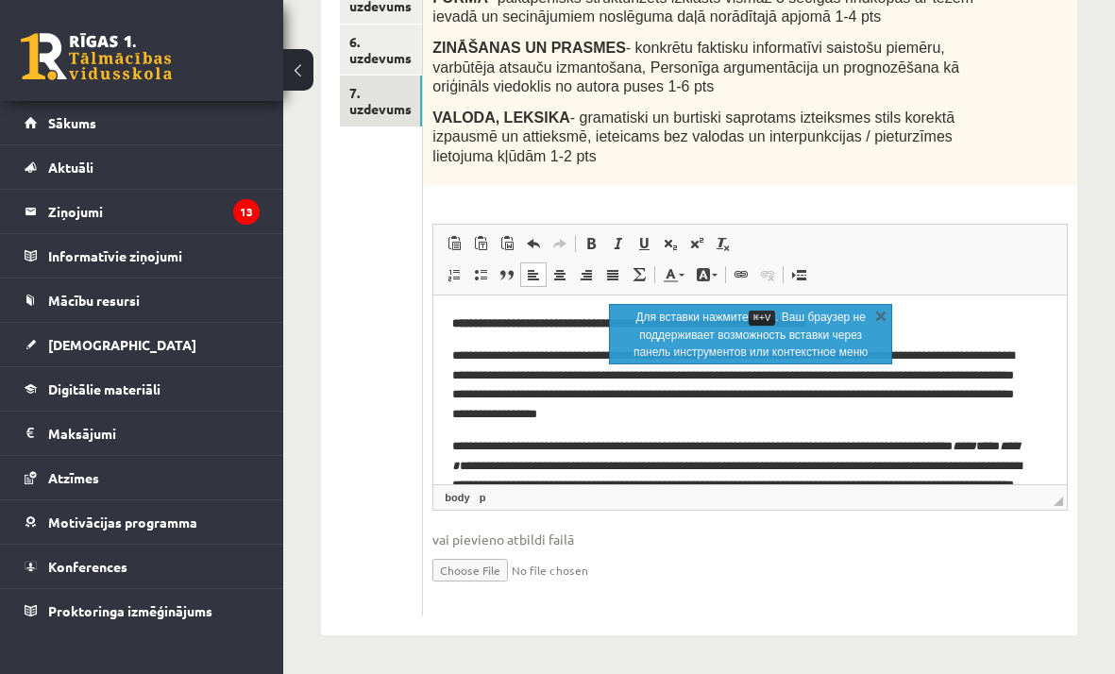
click at [991, 321] on p "**********" at bounding box center [750, 323] width 596 height 20
click at [984, 195] on div "16p Uzraksti argumentētu eseju / vairāk kā 100 vārdi / par tēmu : Plašsaziņas l…" at bounding box center [750, 201] width 654 height 831
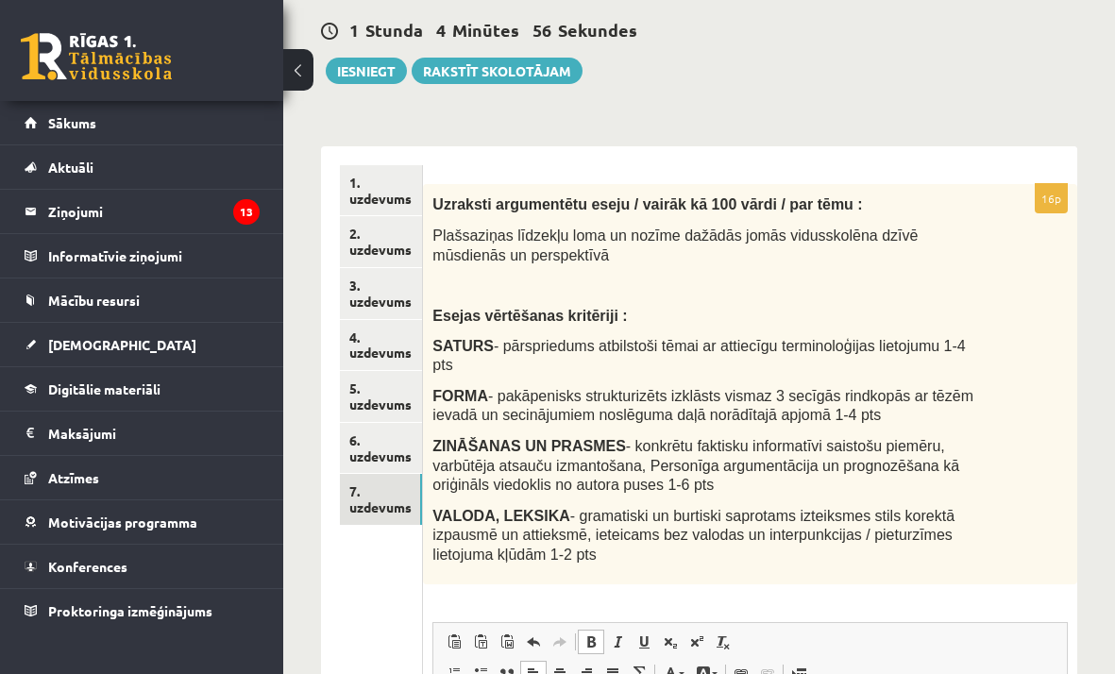
scroll to position [160, 0]
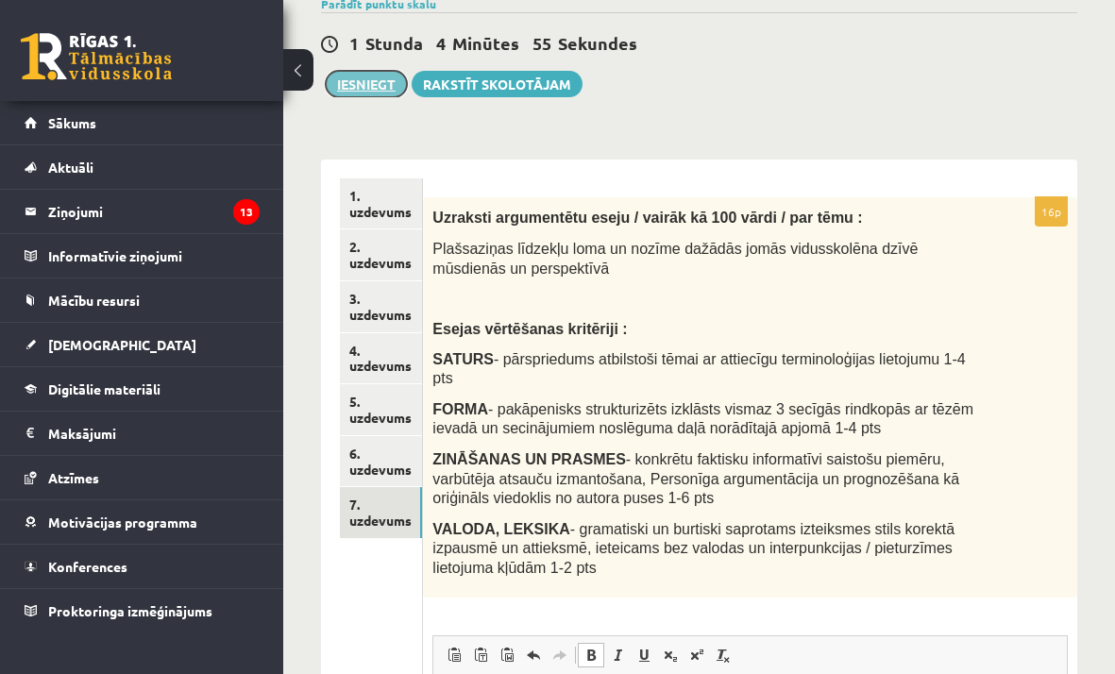
click at [385, 93] on button "Iesniegt" at bounding box center [366, 84] width 81 height 26
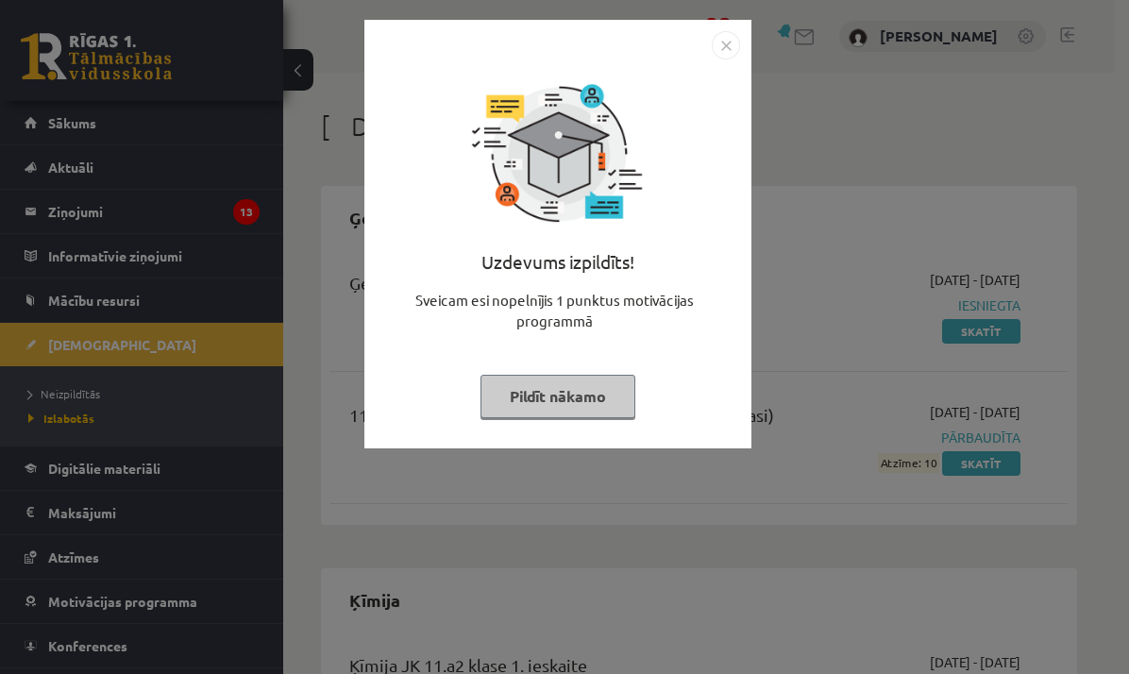
click at [732, 54] on img "Close" at bounding box center [726, 45] width 28 height 28
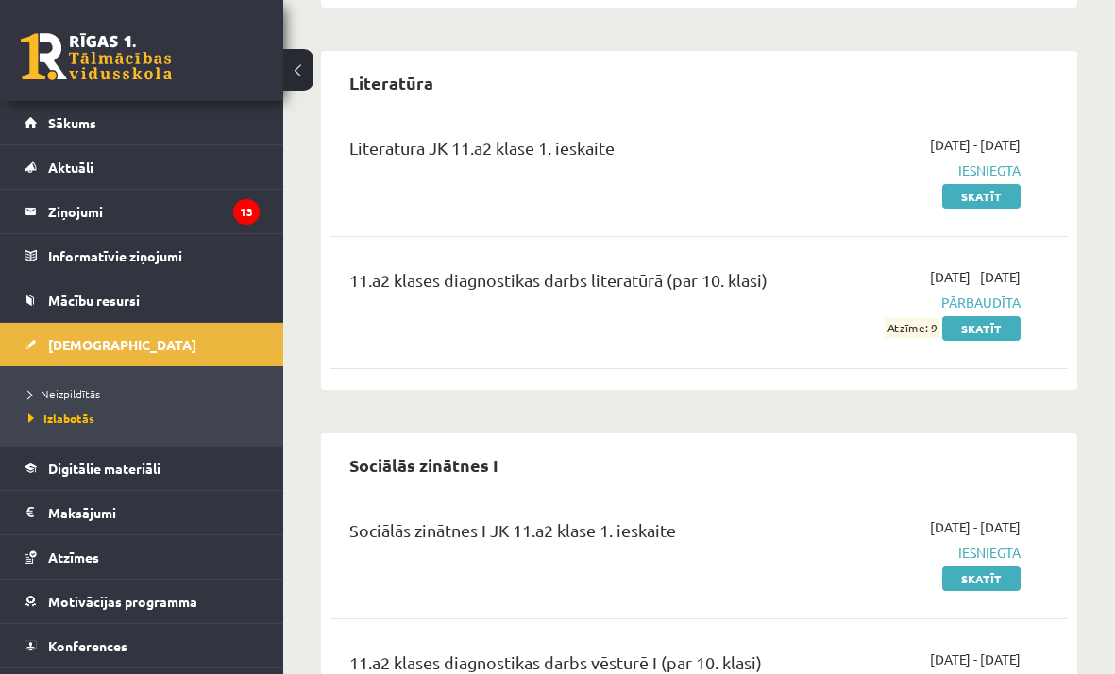
scroll to position [1045, 0]
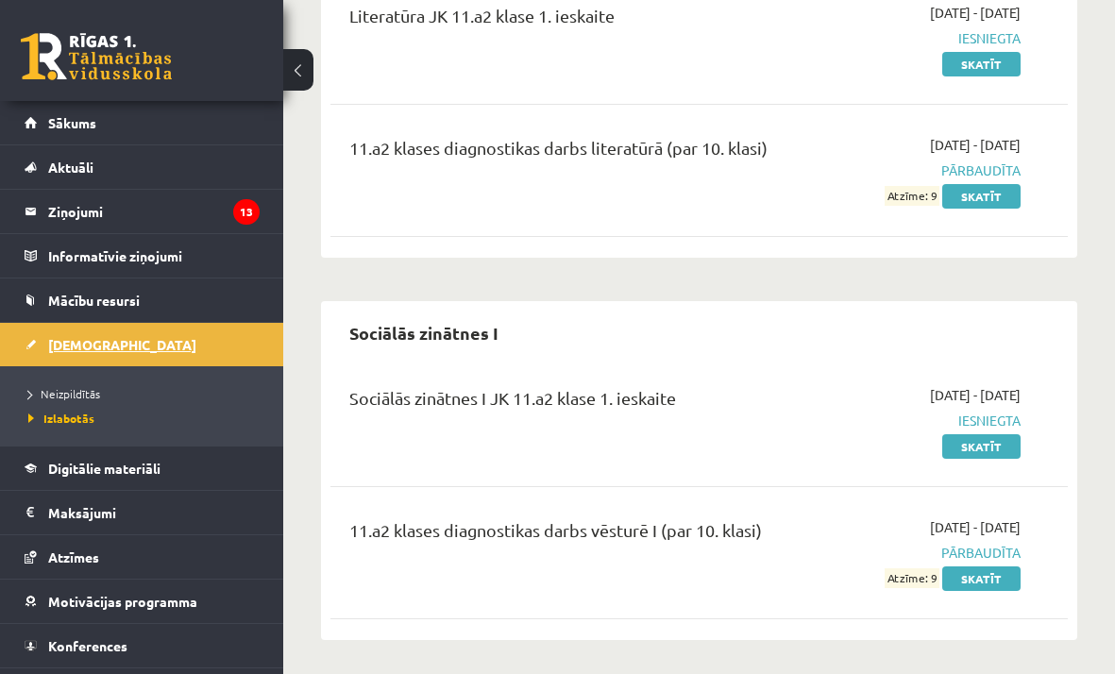
click at [117, 352] on link "[DEMOGRAPHIC_DATA]" at bounding box center [142, 344] width 235 height 43
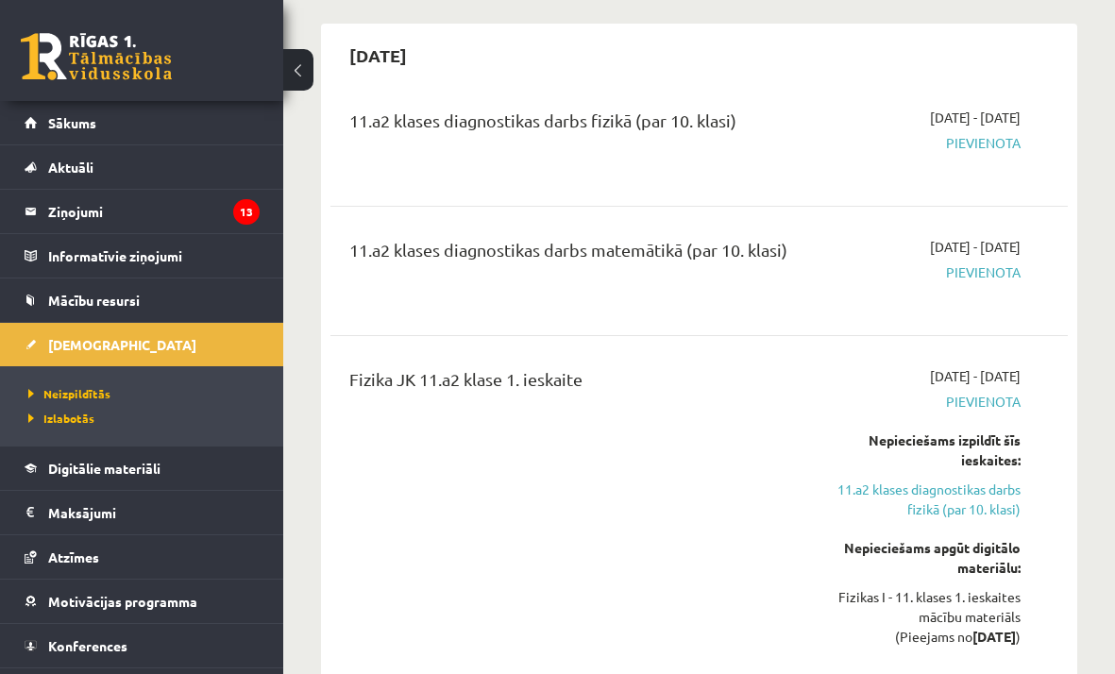
scroll to position [927, 0]
click at [968, 511] on link "11.a2 klases diagnostikas darbs fizikā (par 10. klasi)" at bounding box center [918, 499] width 205 height 40
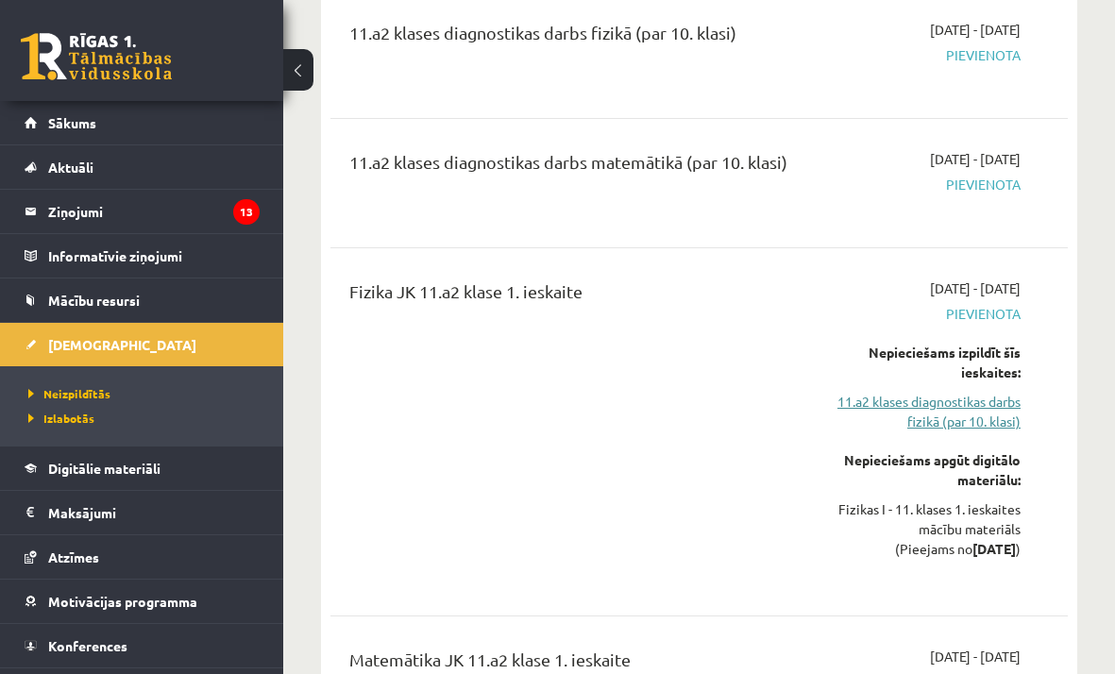
click at [937, 414] on link "11.a2 klases diagnostikas darbs fizikā (par 10. klasi)" at bounding box center [918, 412] width 205 height 40
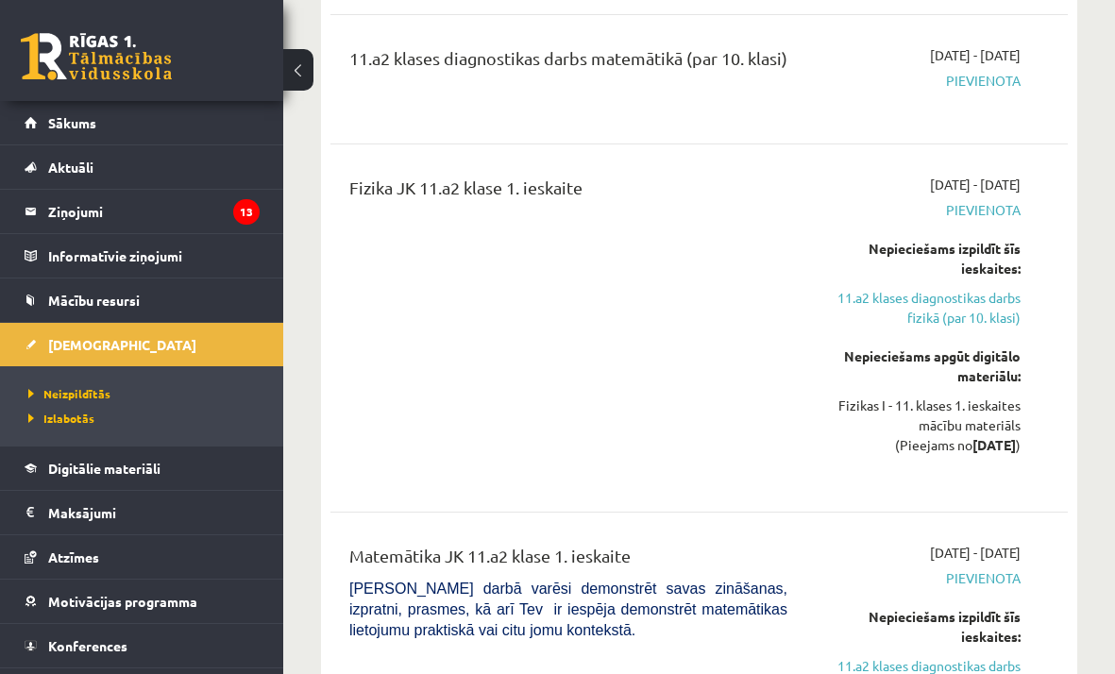
scroll to position [1121, 0]
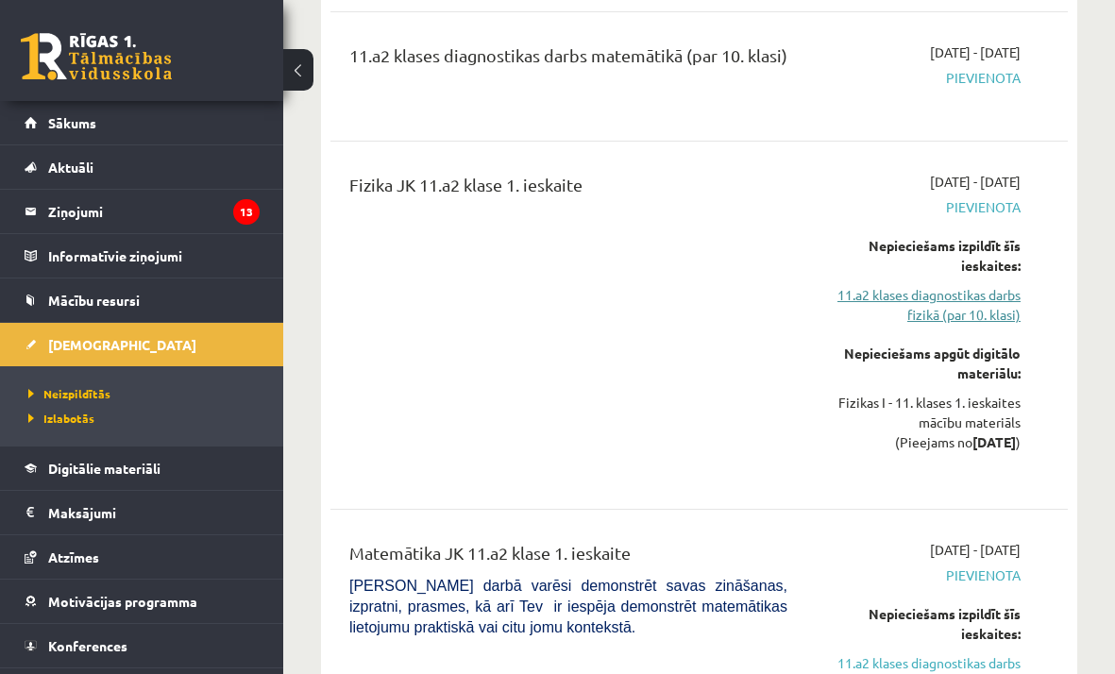
click at [967, 311] on link "11.a2 klases diagnostikas darbs fizikā (par 10. klasi)" at bounding box center [918, 305] width 205 height 40
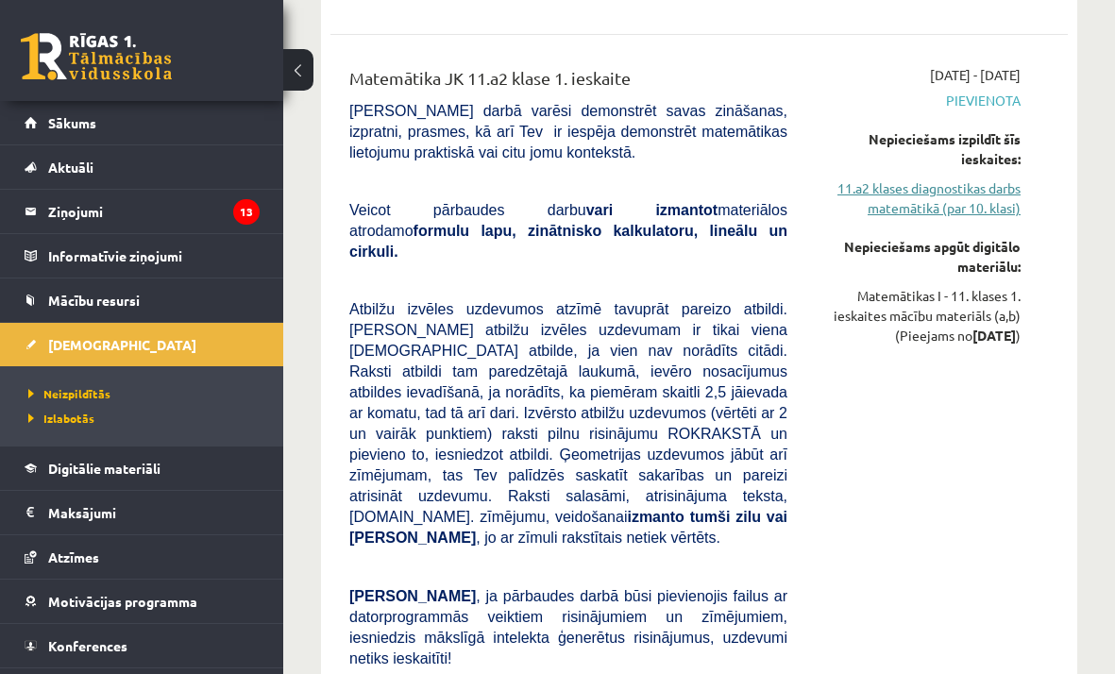
click at [962, 191] on link "11.a2 klases diagnostikas darbs matemātikā (par 10. klasi)" at bounding box center [918, 198] width 205 height 40
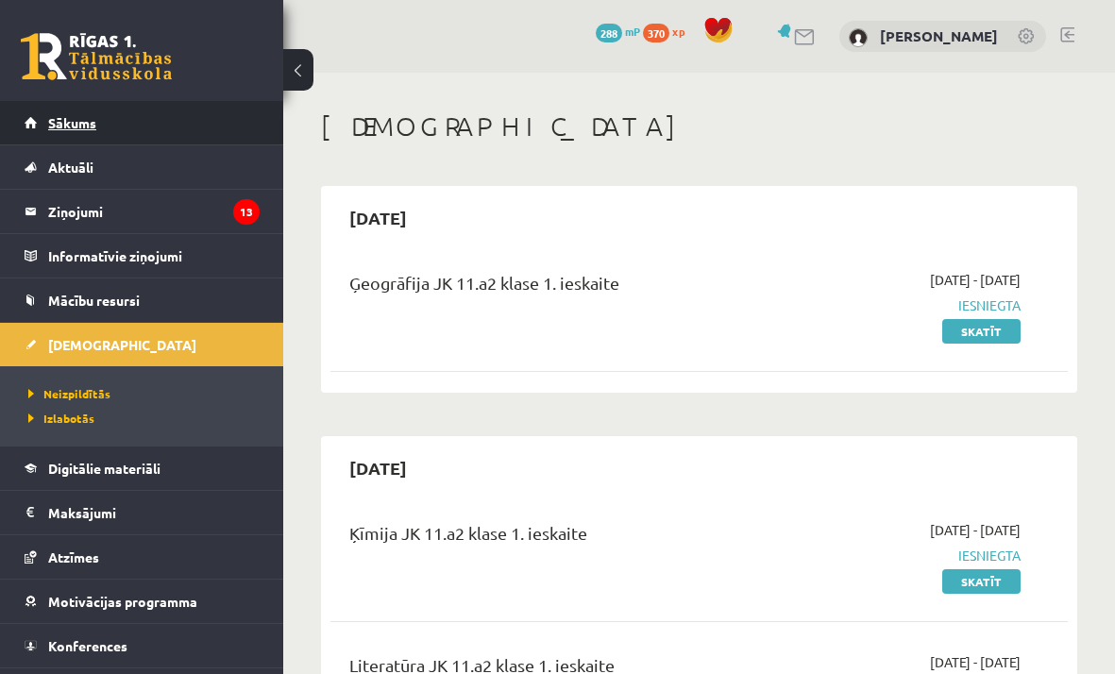
click at [98, 135] on link "Sākums" at bounding box center [142, 122] width 235 height 43
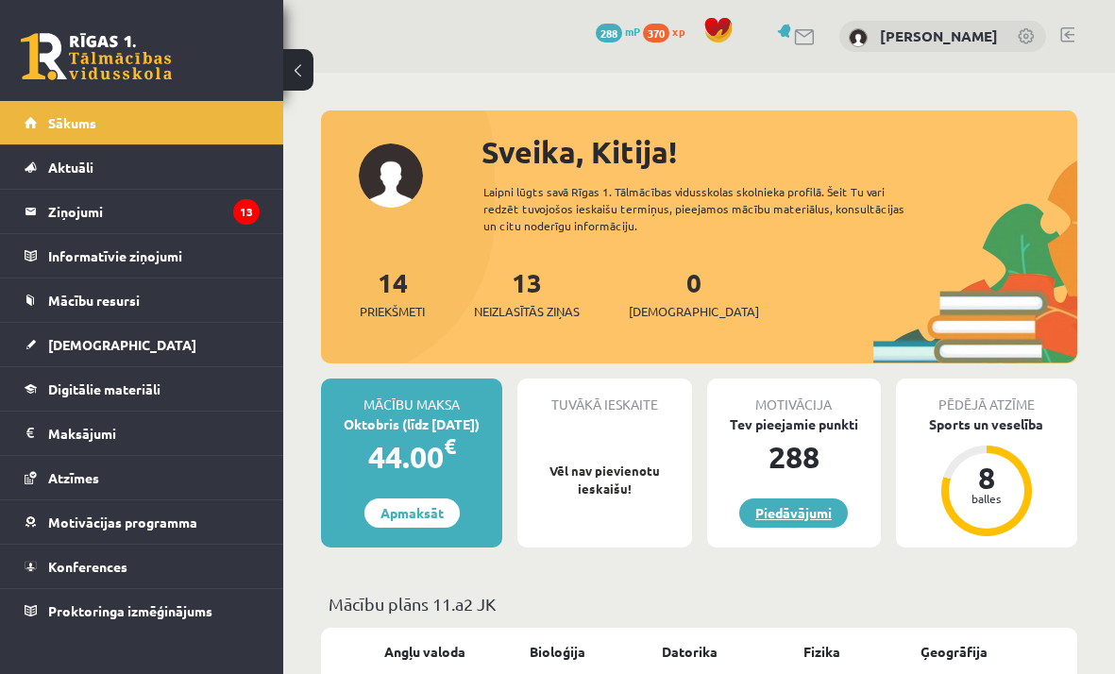
click at [795, 505] on link "Piedāvājumi" at bounding box center [793, 512] width 109 height 29
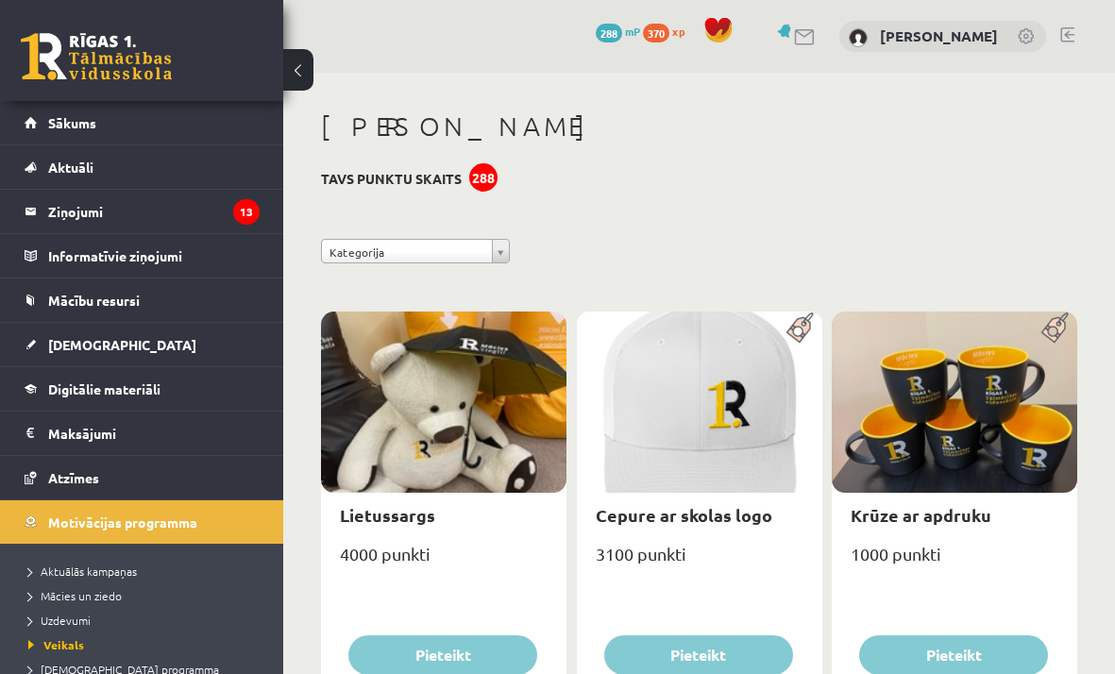
click at [1063, 32] on link at bounding box center [1067, 34] width 14 height 15
